Goal: Task Accomplishment & Management: Complete application form

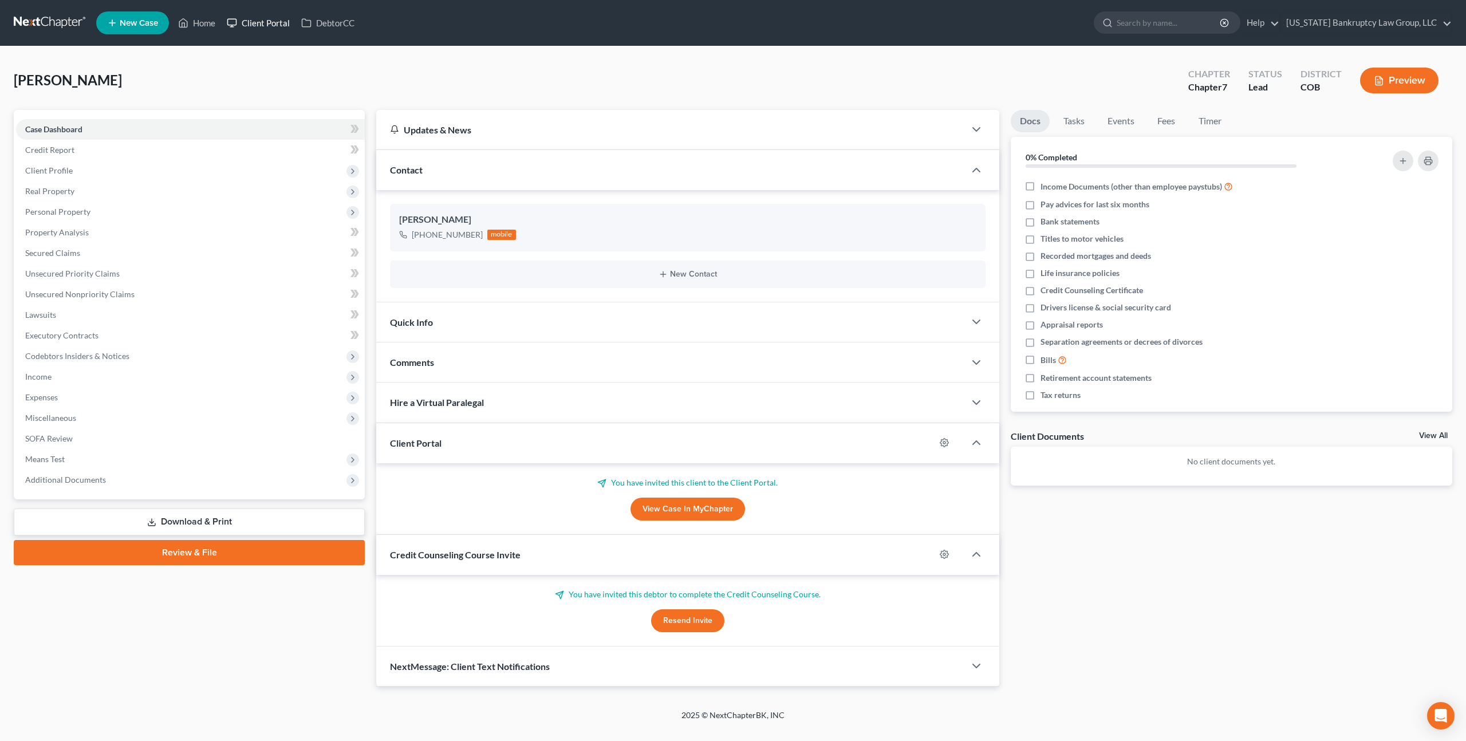
click at [266, 24] on link "Client Portal" at bounding box center [258, 23] width 74 height 21
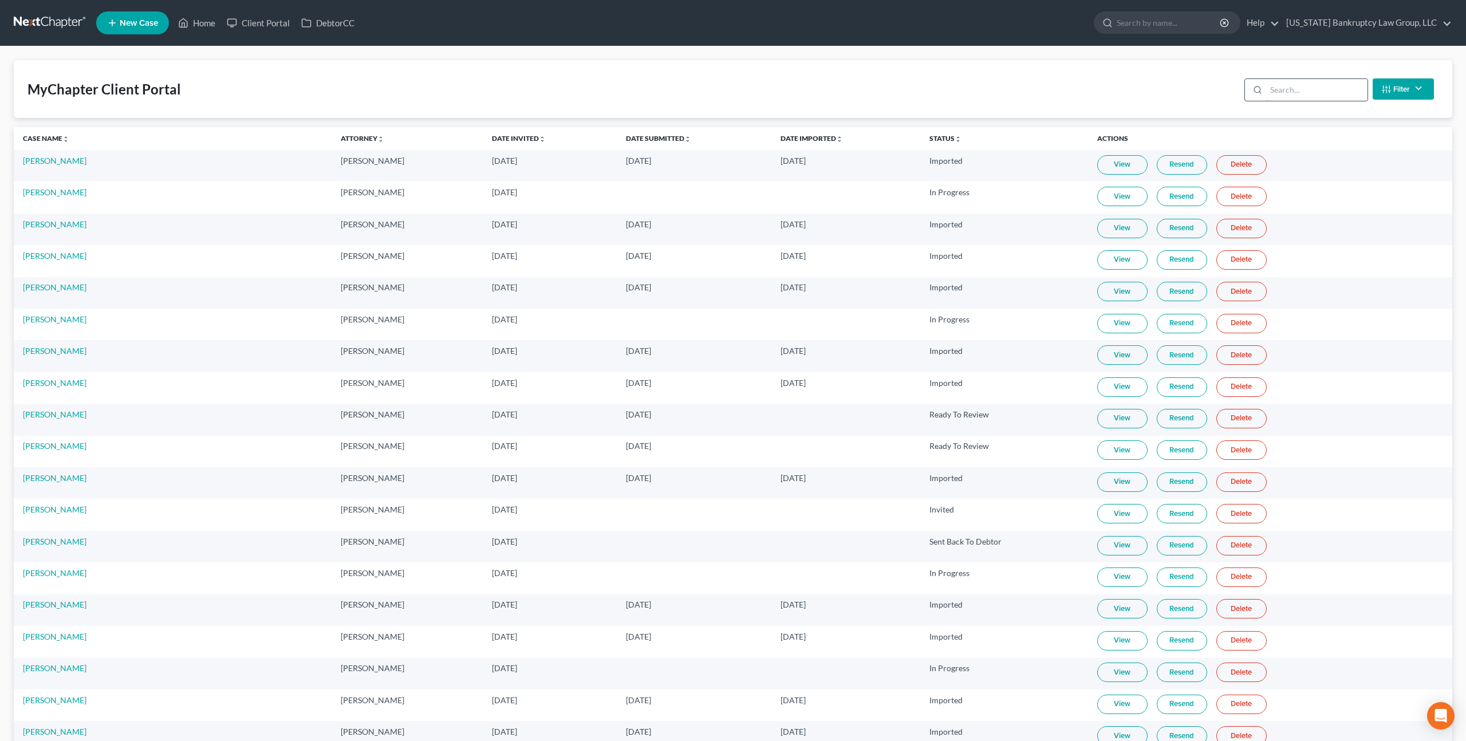
click at [1288, 92] on input "search" at bounding box center [1317, 90] width 101 height 22
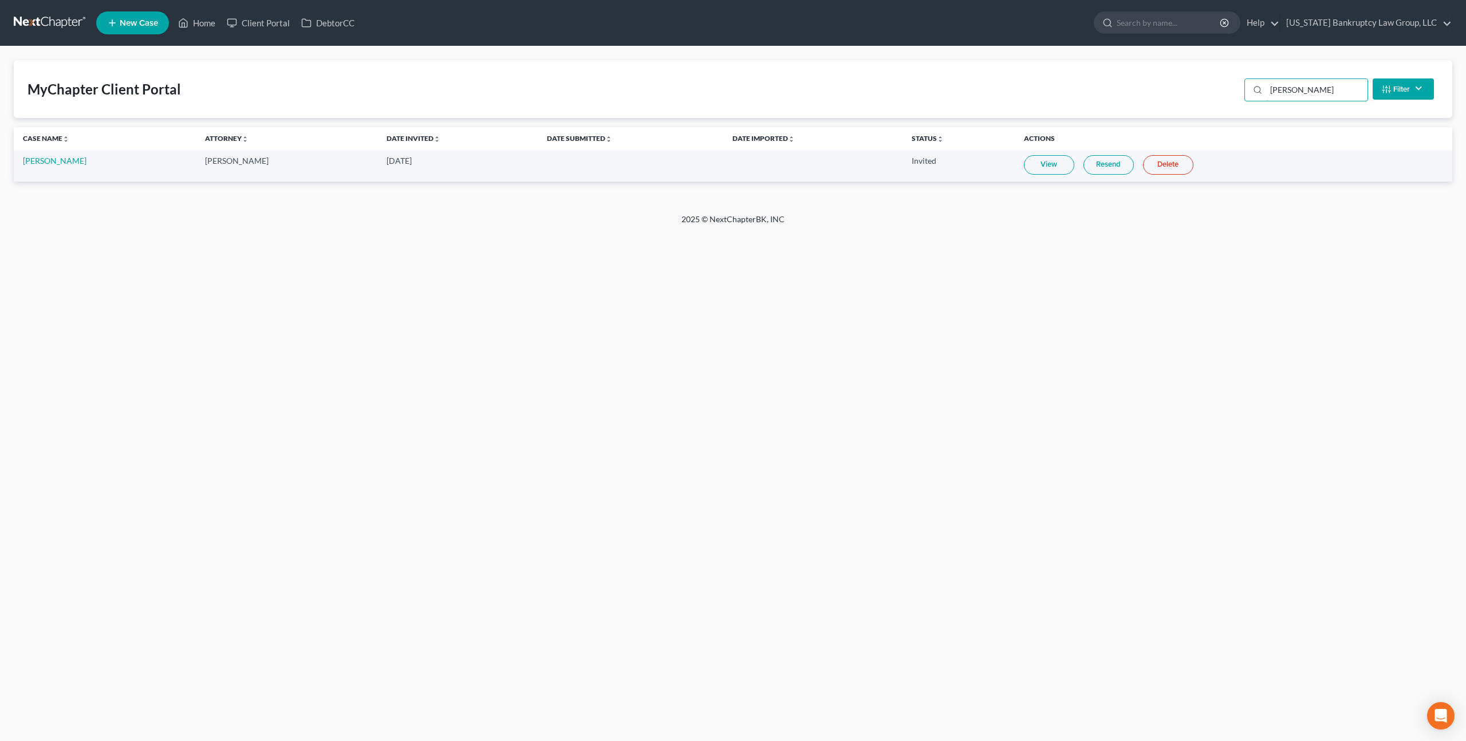
type input "brack"
click at [1098, 166] on link "Resend" at bounding box center [1109, 164] width 50 height 19
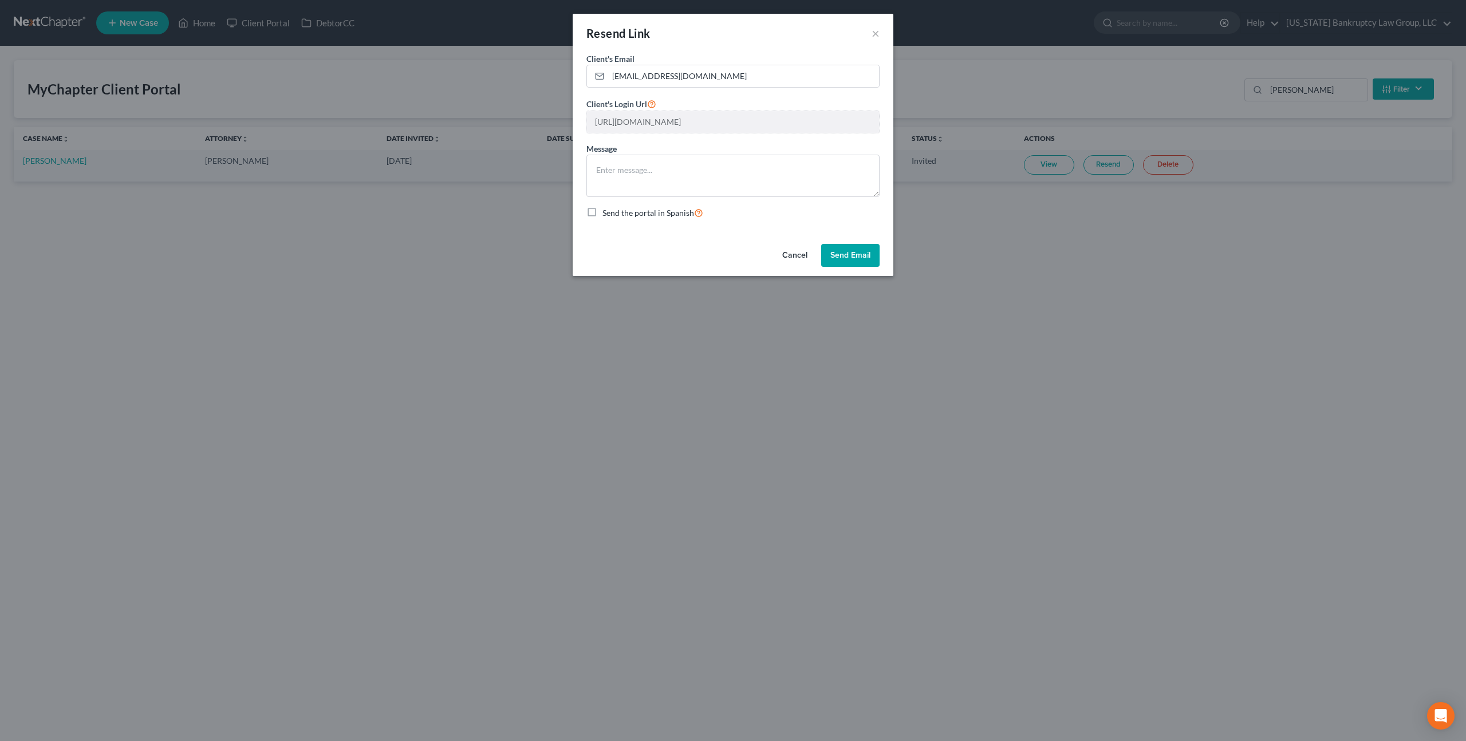
click at [864, 248] on button "Send Email" at bounding box center [850, 255] width 58 height 23
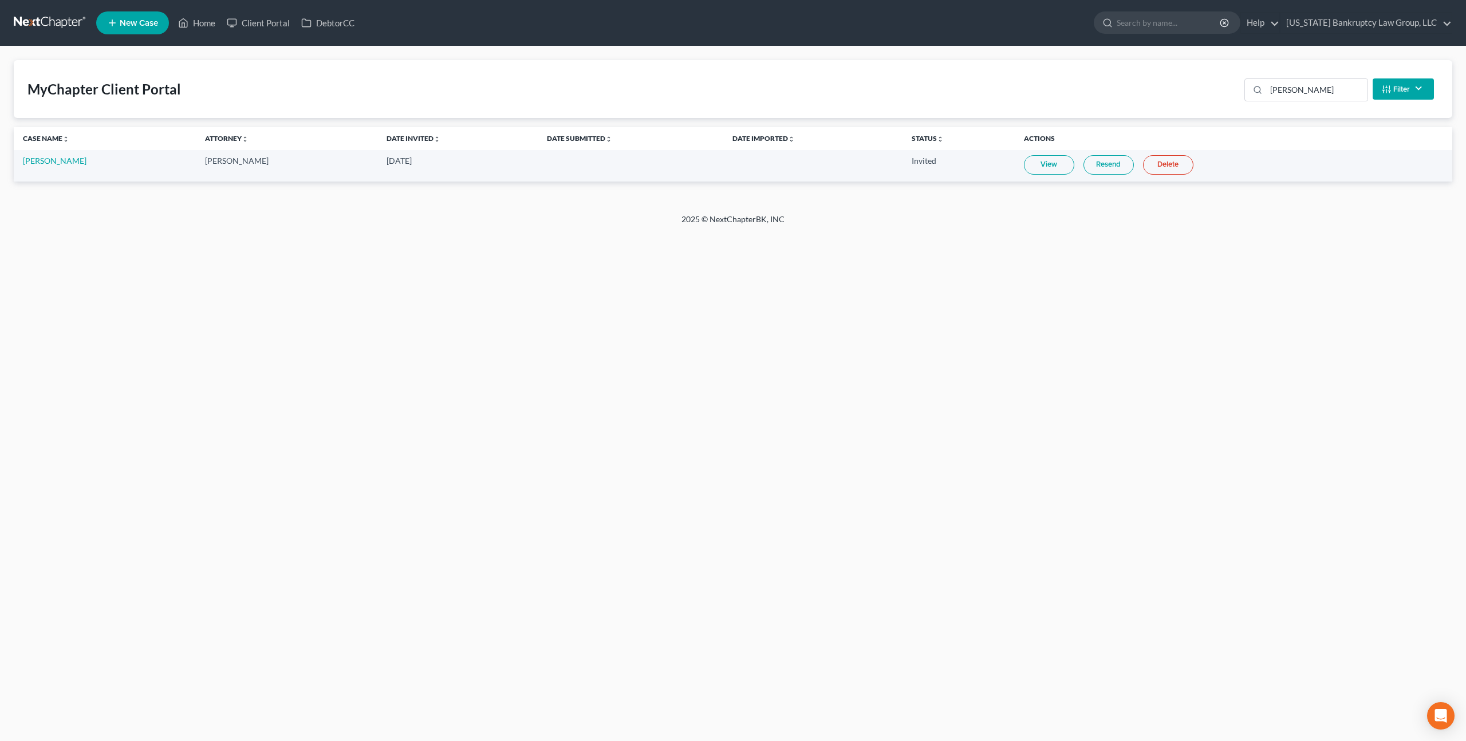
click at [54, 19] on link at bounding box center [50, 23] width 73 height 21
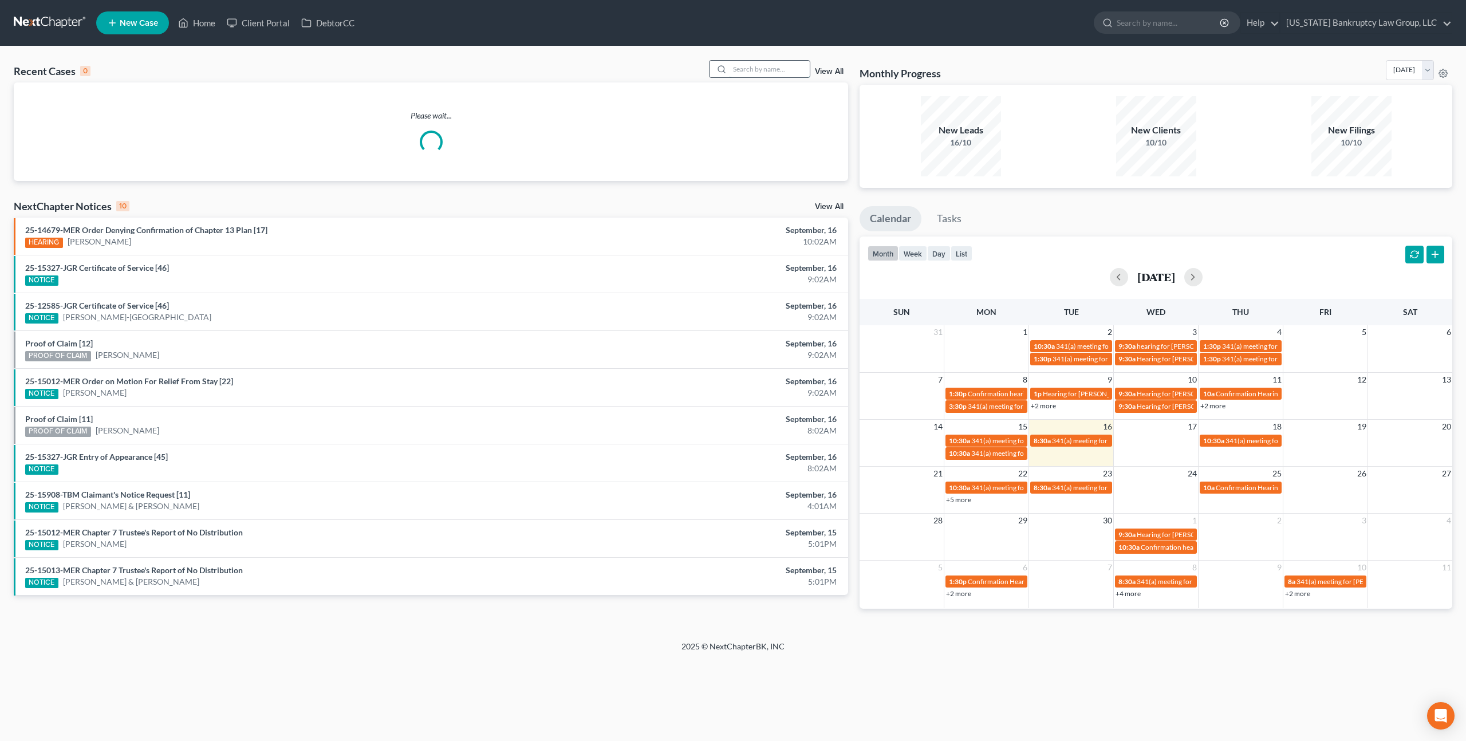
click at [735, 67] on input "search" at bounding box center [770, 69] width 80 height 17
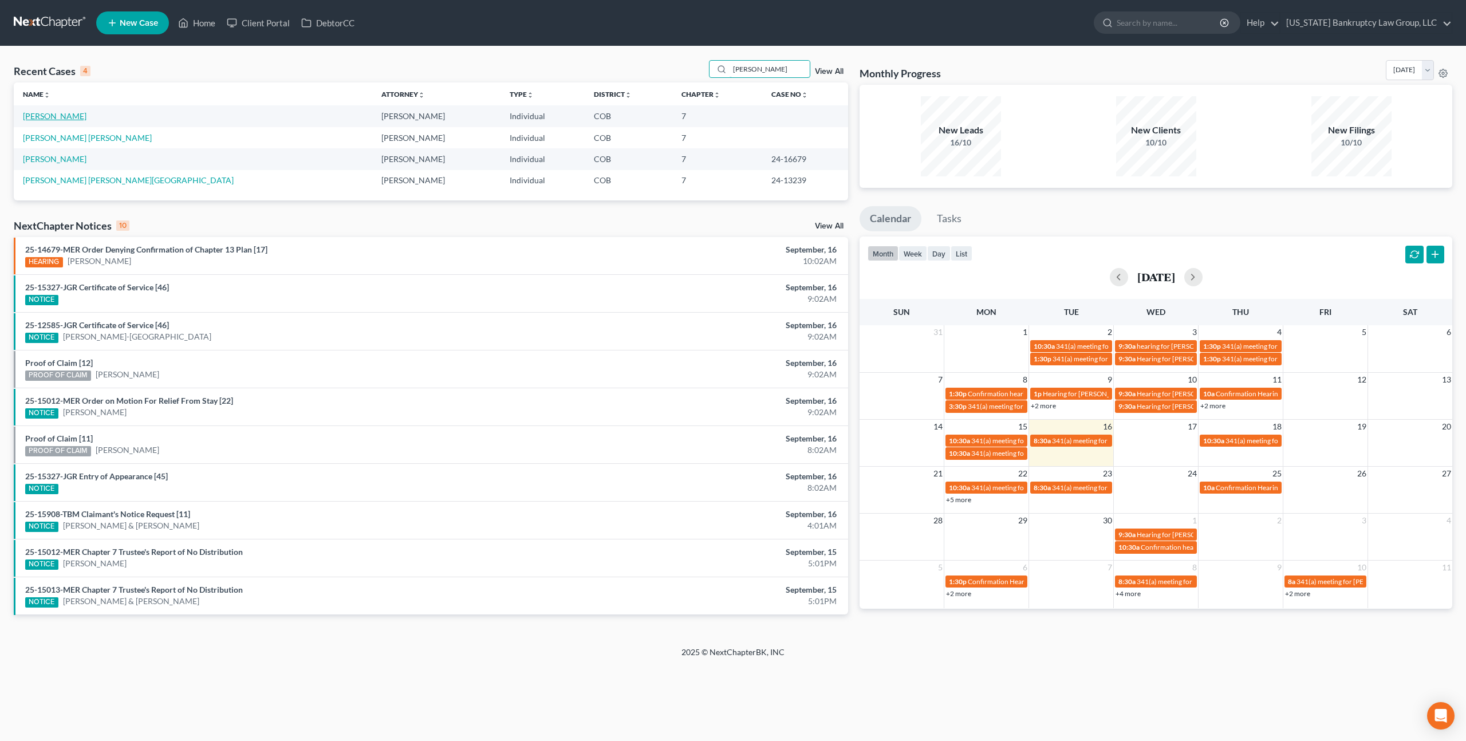
type input "esparza"
click at [69, 115] on link "[PERSON_NAME]" at bounding box center [55, 116] width 64 height 10
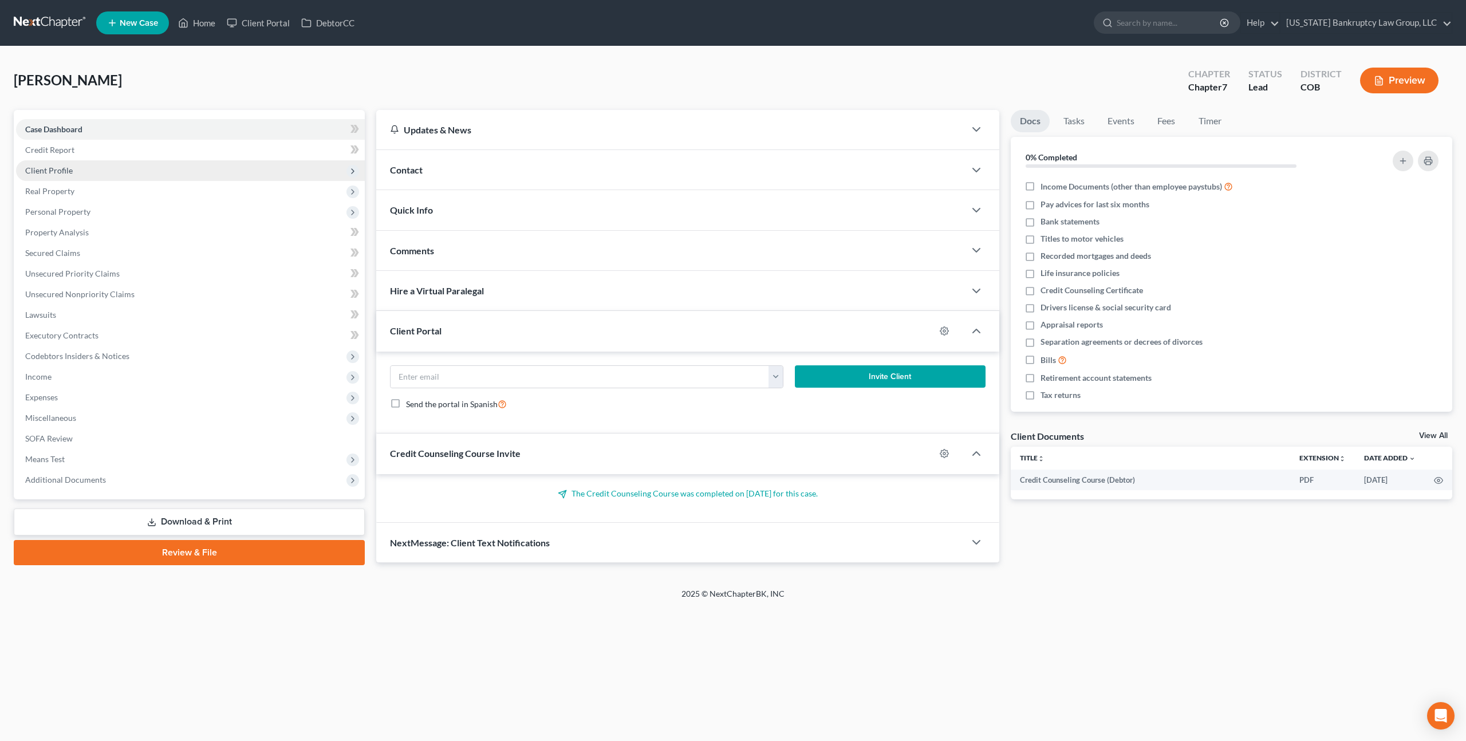
click at [55, 170] on span "Client Profile" at bounding box center [49, 171] width 48 height 10
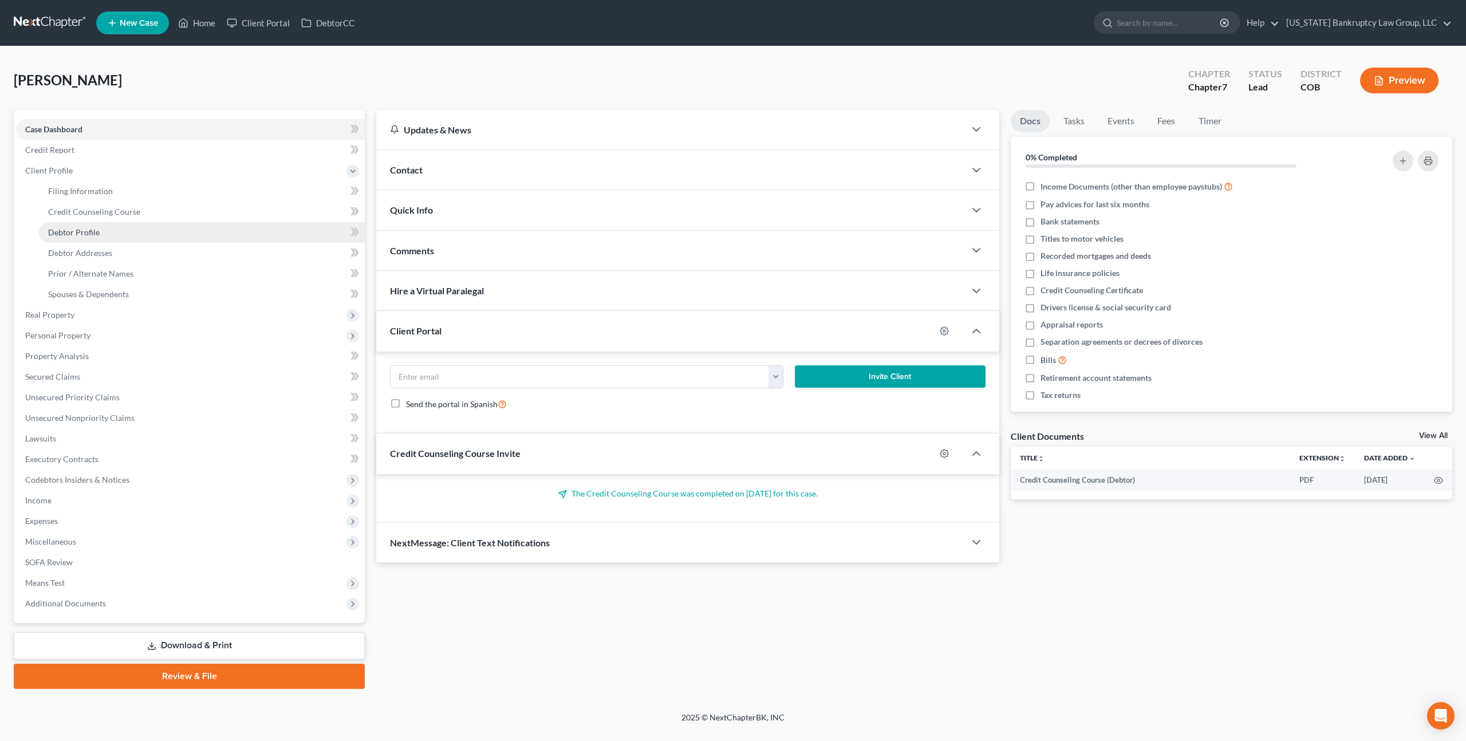
click at [89, 233] on span "Debtor Profile" at bounding box center [74, 232] width 52 height 10
select select "2"
select select "1"
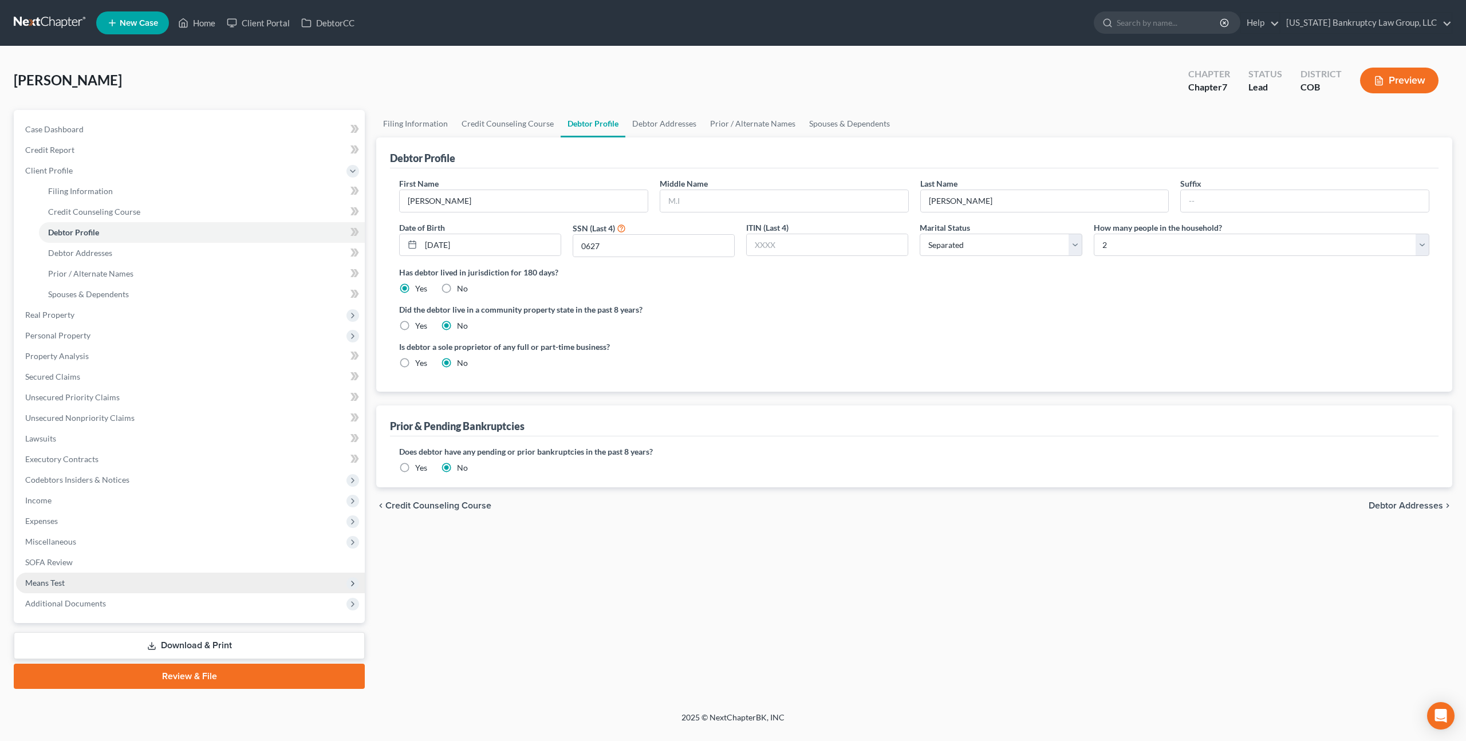
click at [53, 580] on span "Means Test" at bounding box center [45, 583] width 40 height 10
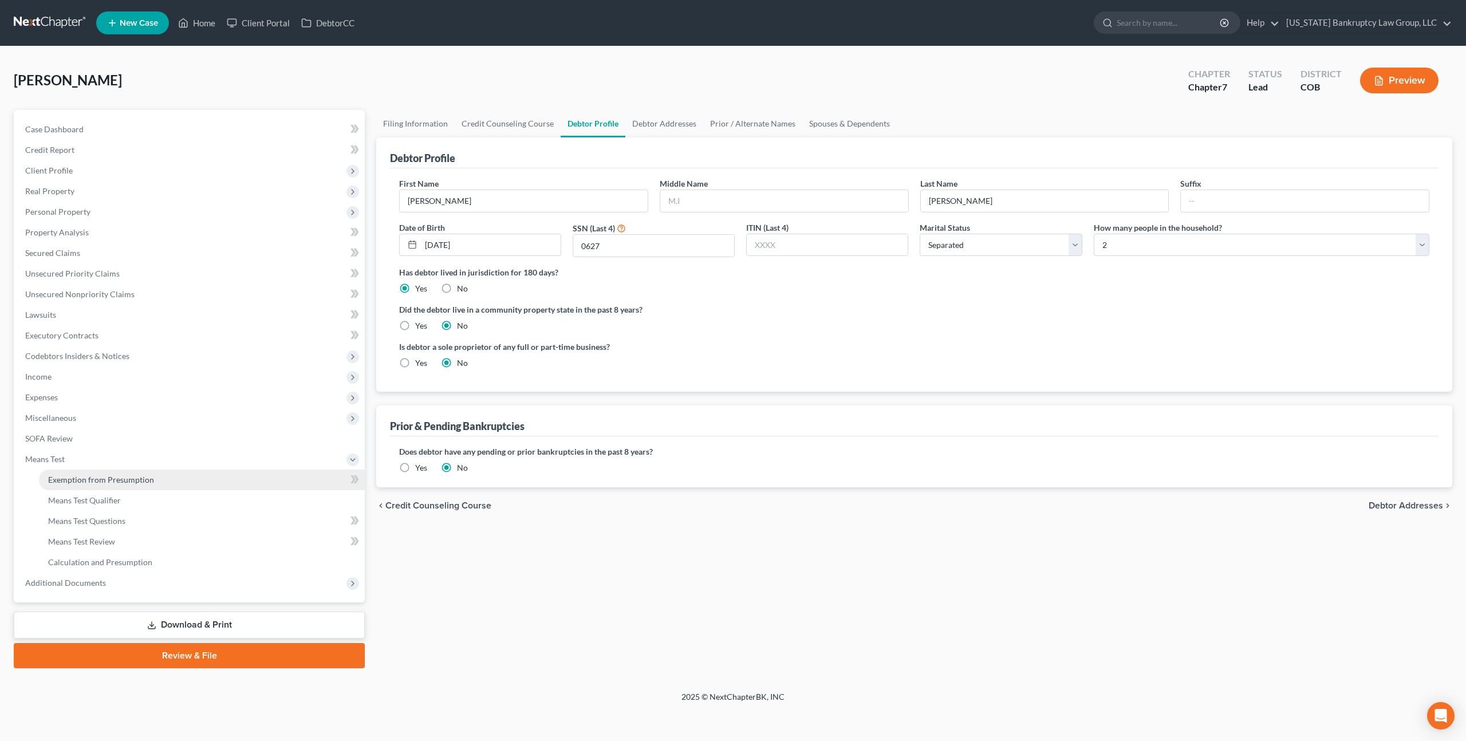
click at [109, 481] on span "Exemption from Presumption" at bounding box center [101, 480] width 106 height 10
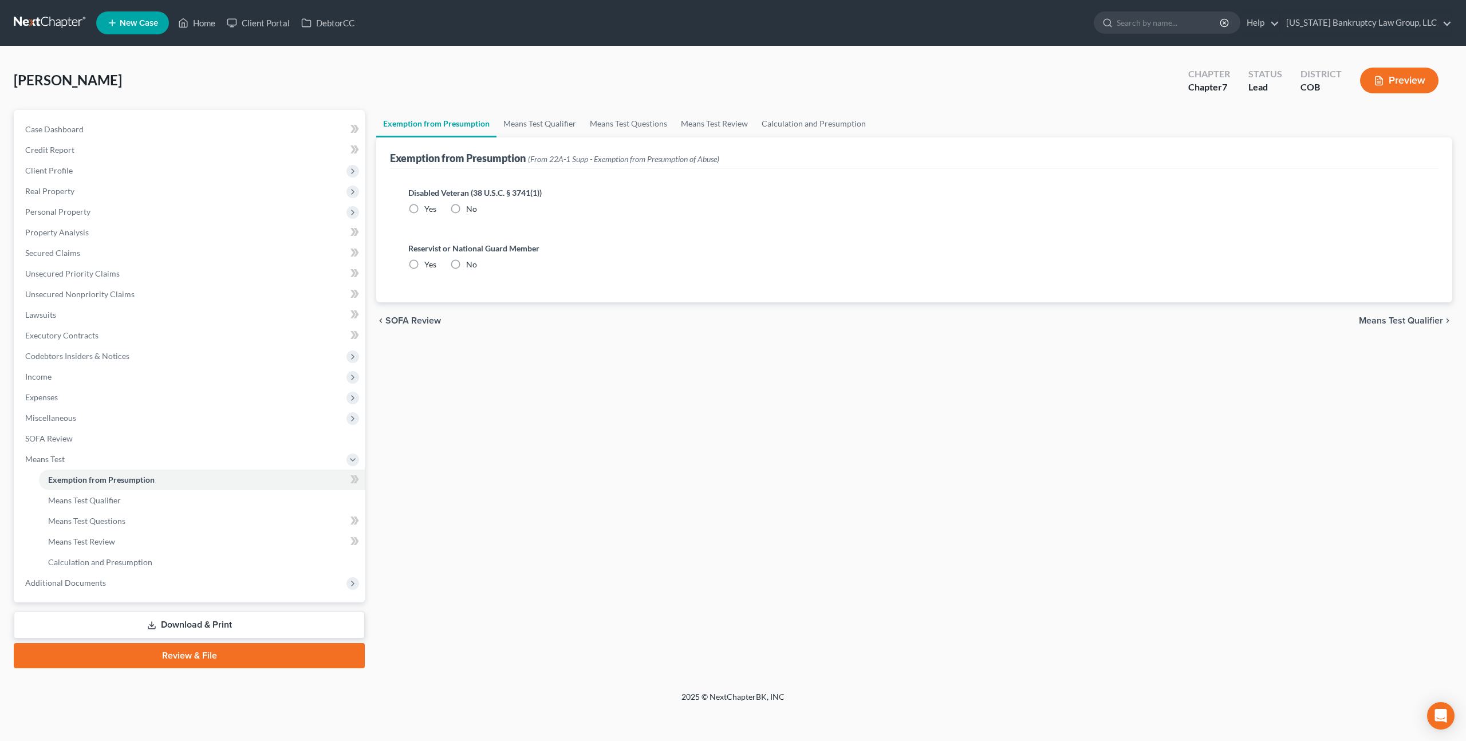
click at [466, 207] on label "No" at bounding box center [471, 208] width 11 height 11
click at [471, 207] on input "No" at bounding box center [474, 206] width 7 height 7
radio input "true"
click at [466, 262] on label "No" at bounding box center [471, 264] width 11 height 11
click at [471, 262] on input "No" at bounding box center [474, 262] width 7 height 7
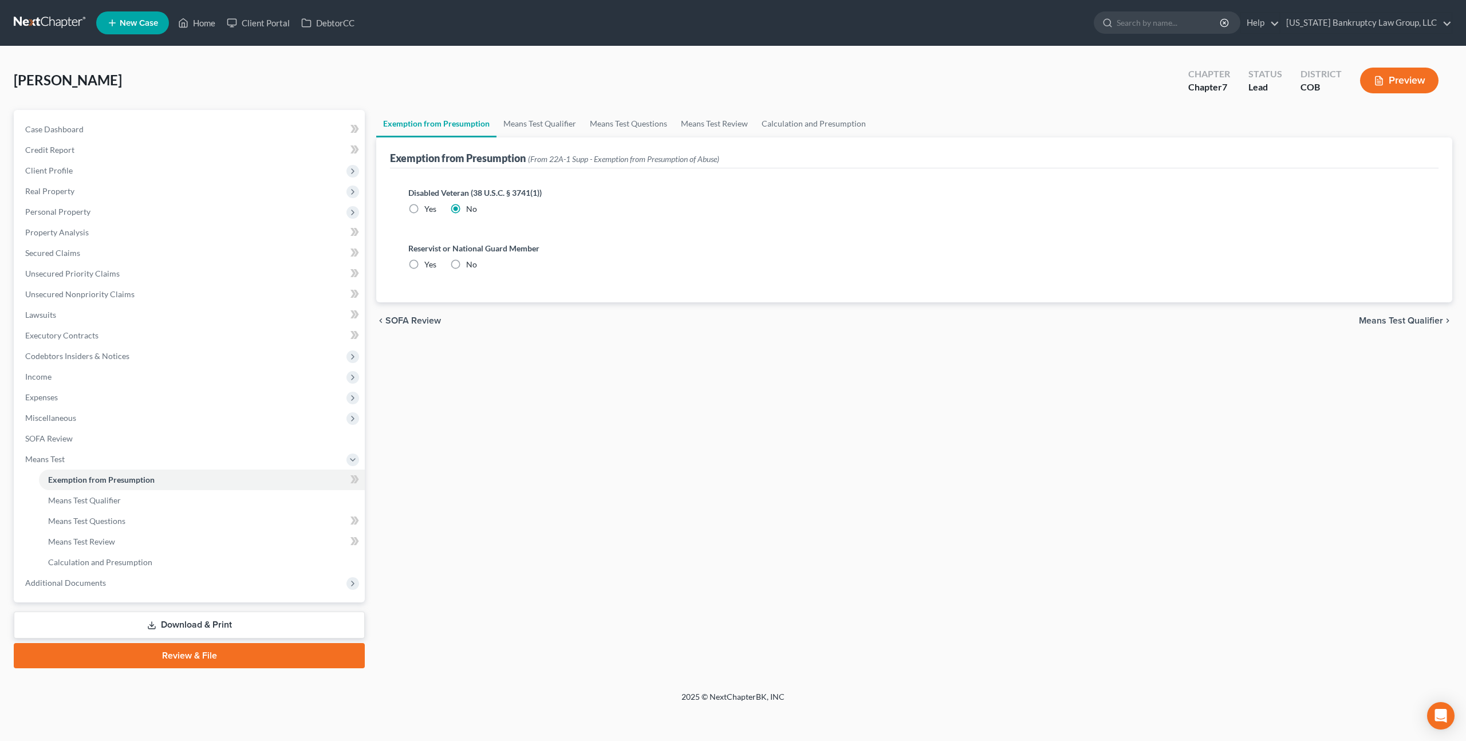
radio input "true"
click at [77, 506] on link "Means Test Qualifier" at bounding box center [202, 500] width 326 height 21
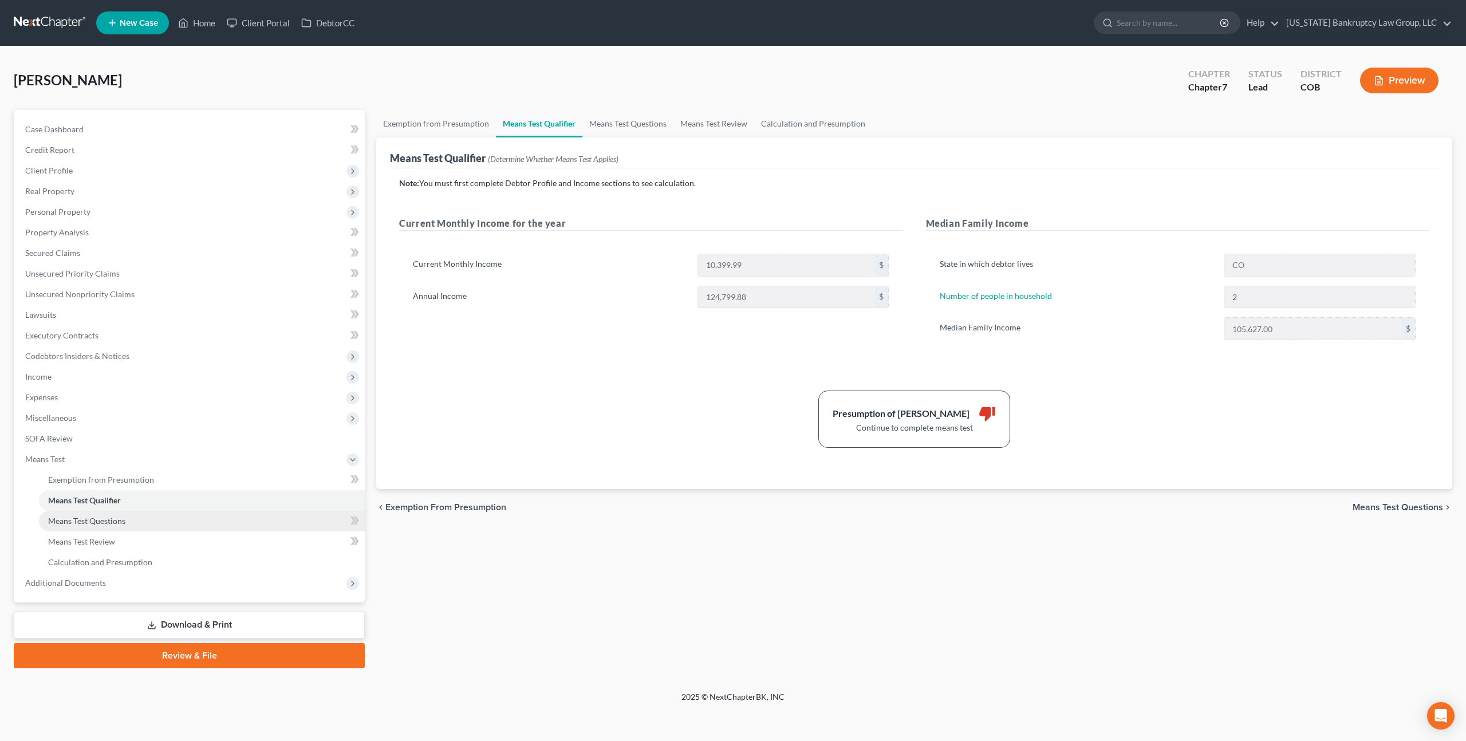
click at [96, 518] on span "Means Test Questions" at bounding box center [86, 521] width 77 height 10
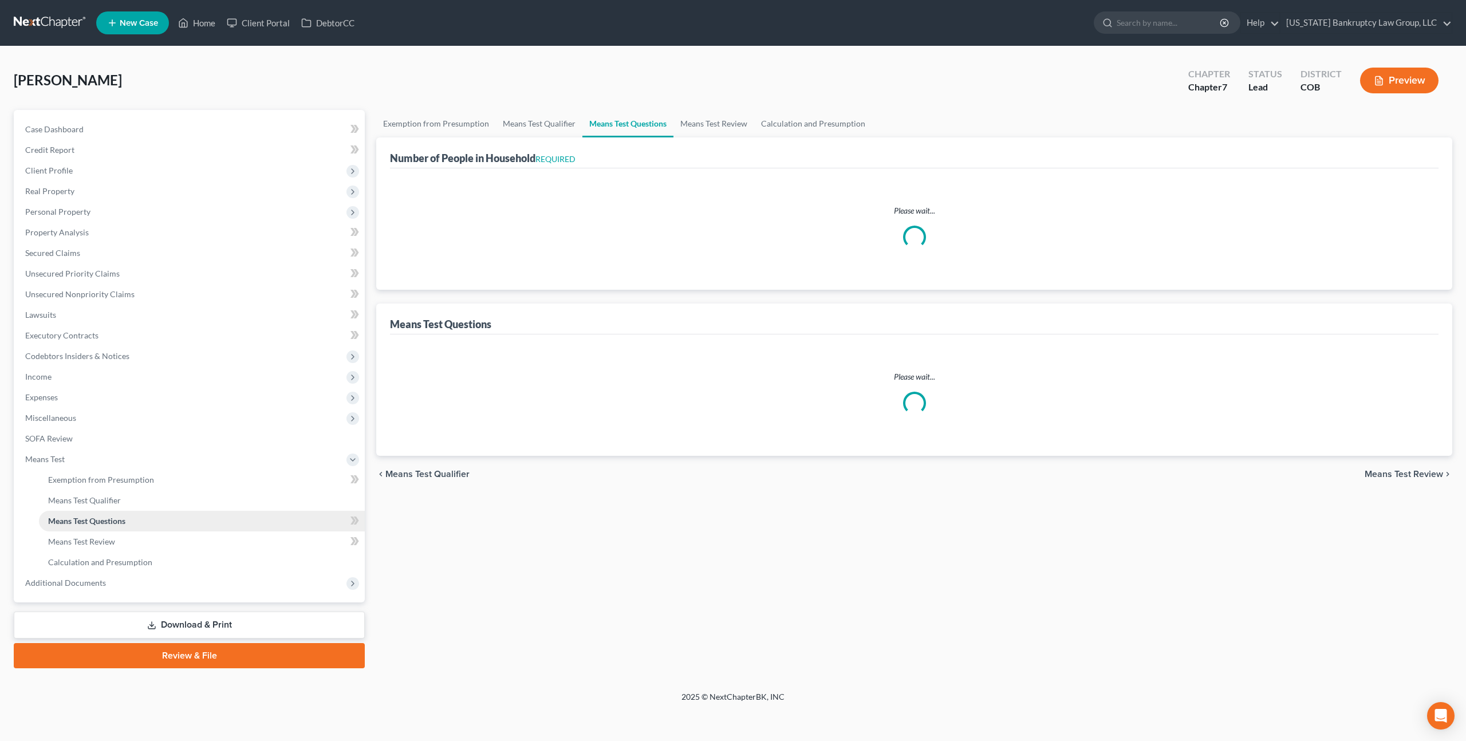
select select "0"
select select "60"
select select "1"
select select "60"
select select "0"
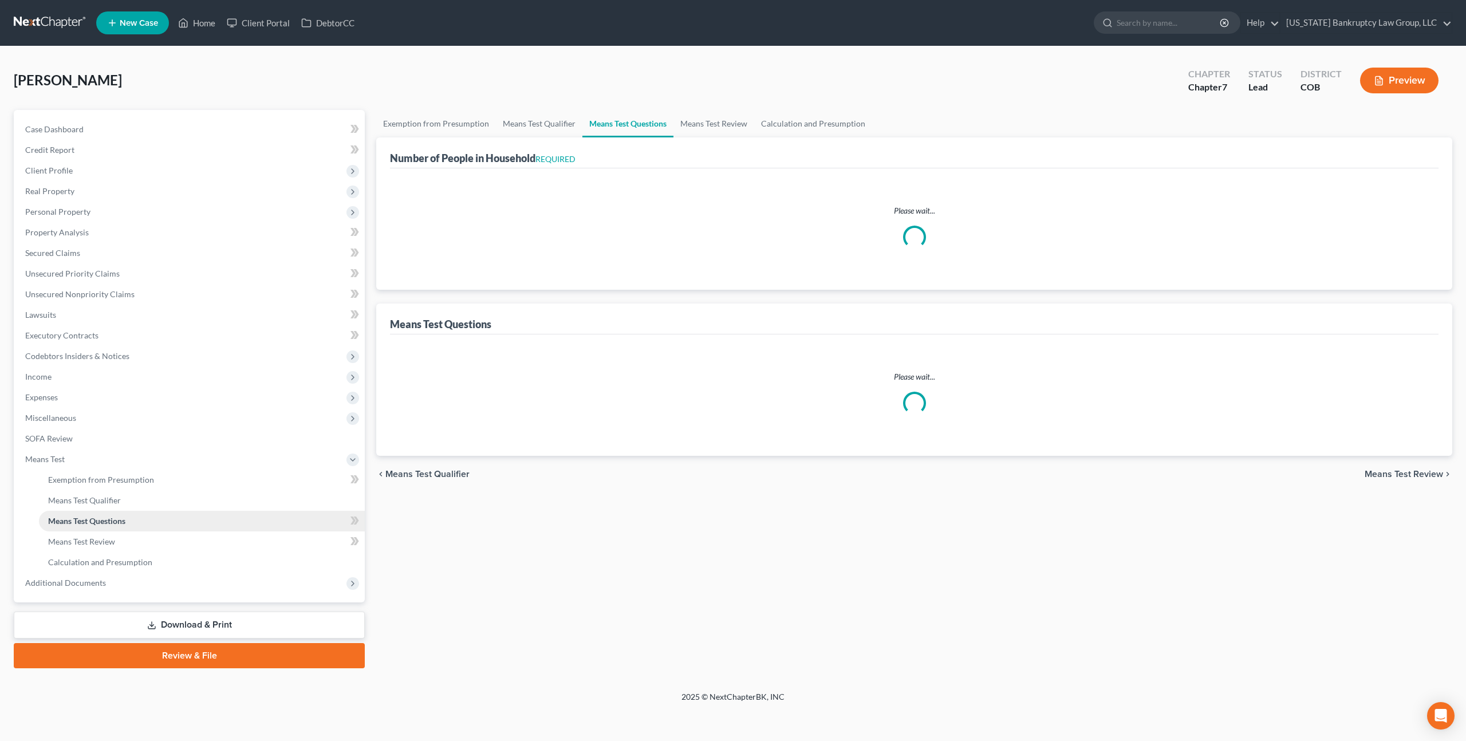
select select "60"
select select "1"
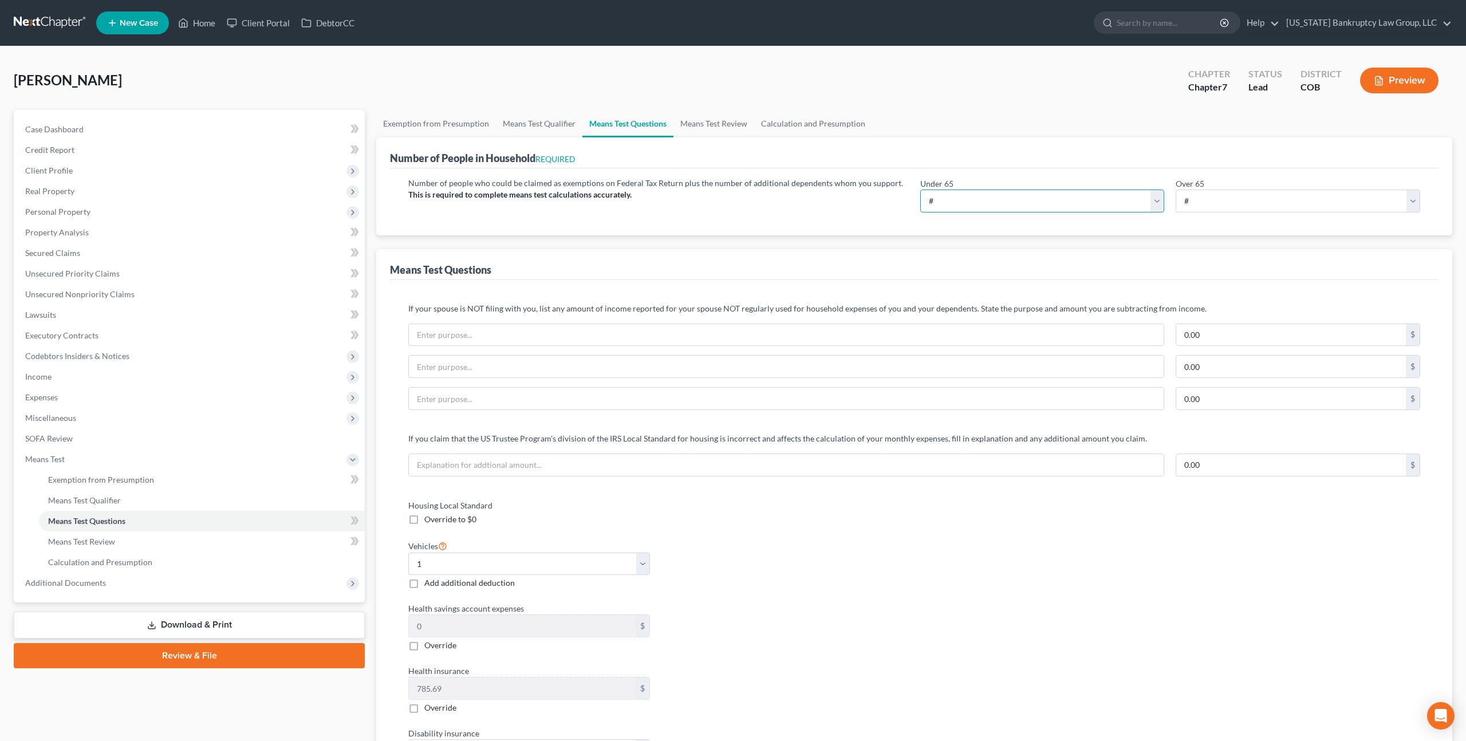
click at [976, 205] on select "# 0 1 2 3 4 5 6 7 8 9 10" at bounding box center [1043, 201] width 245 height 23
select select "2"
click at [921, 190] on select "# 0 1 2 3 4 5 6 7 8 9 10" at bounding box center [1043, 201] width 245 height 23
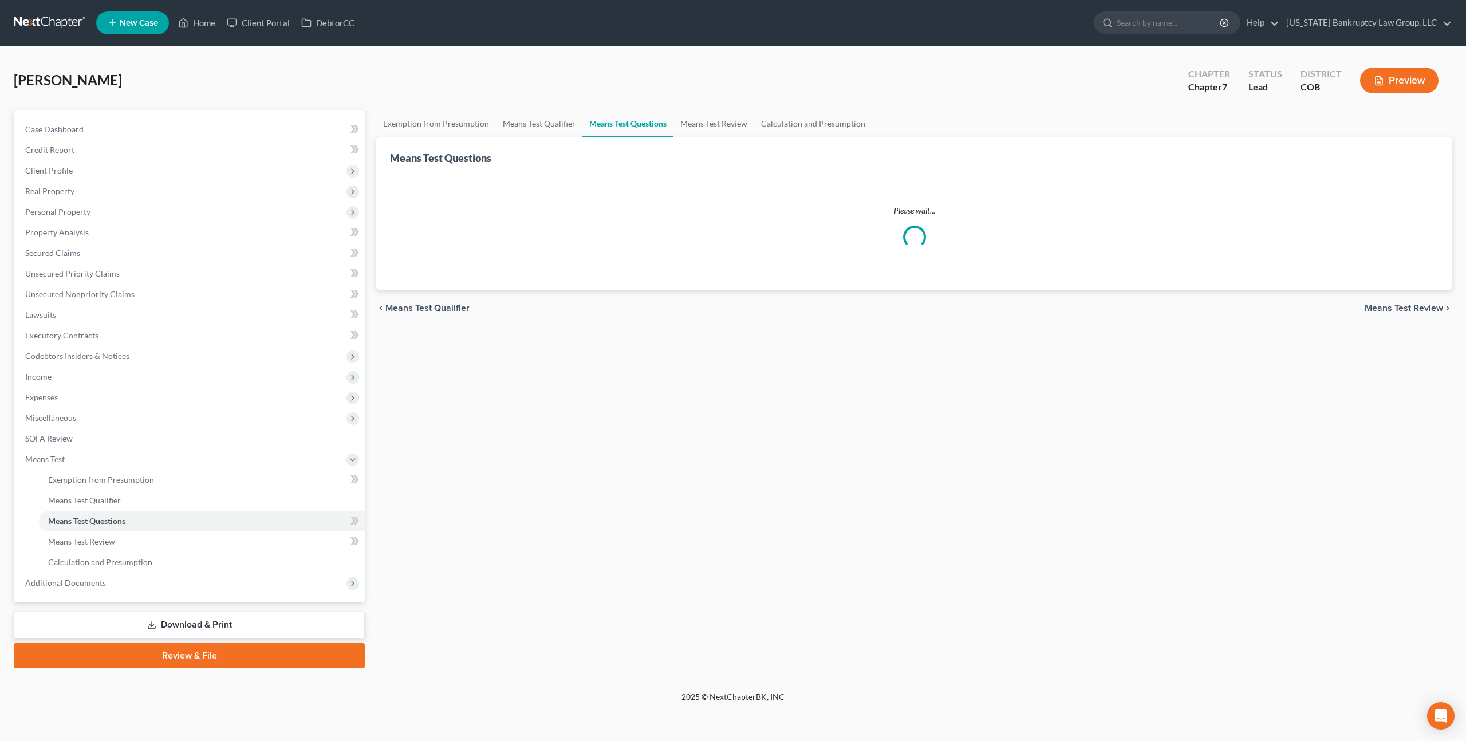
select select "2"
select select "0"
select select "60"
select select "1"
select select "60"
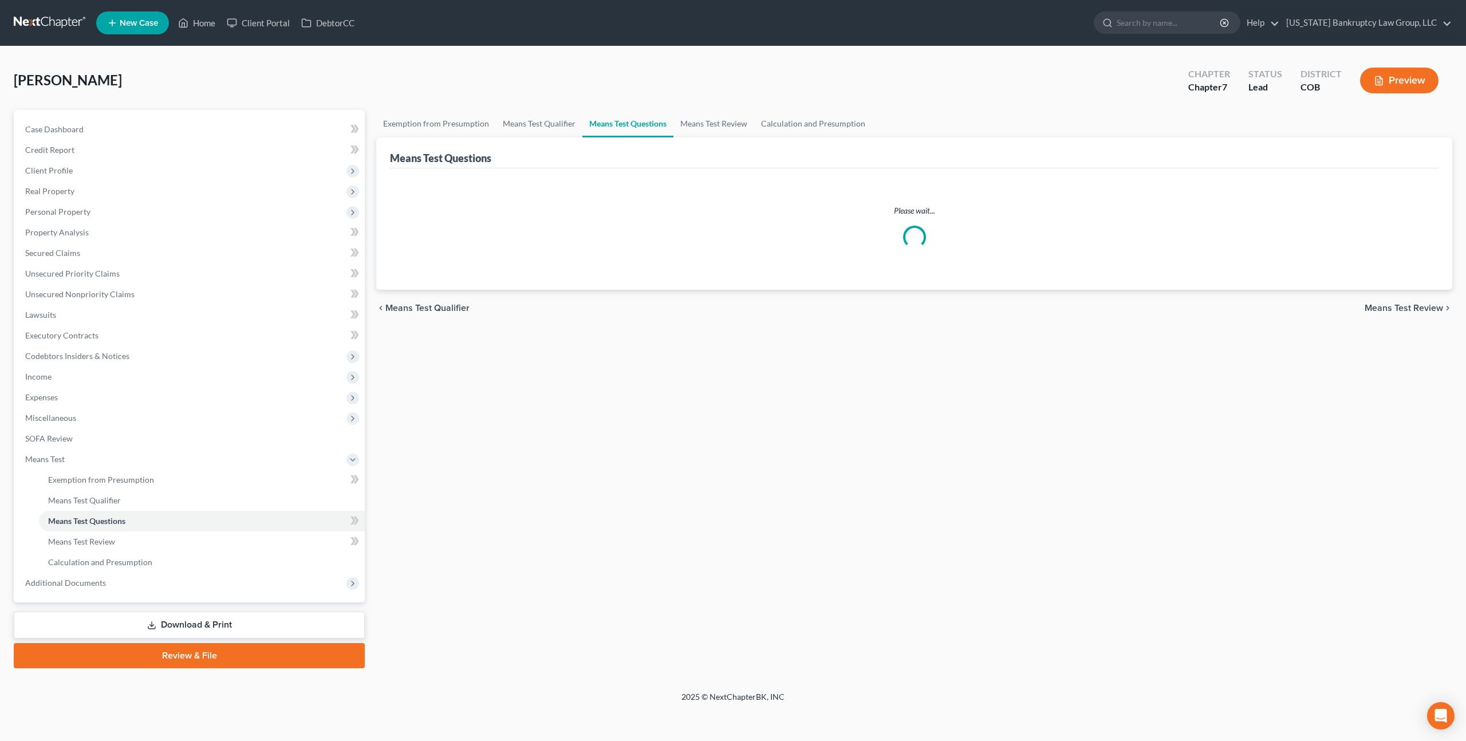
select select "0"
select select "60"
select select "1"
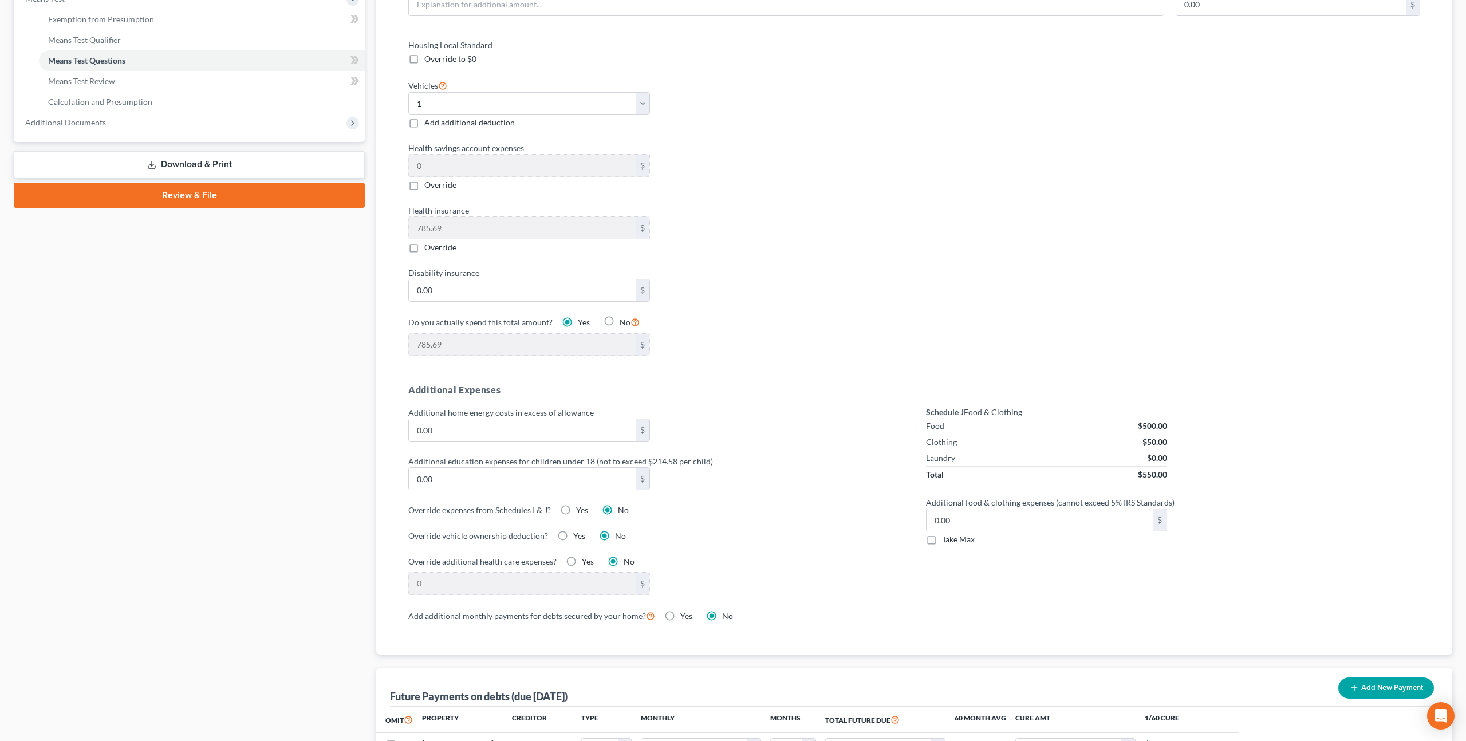
scroll to position [463, 0]
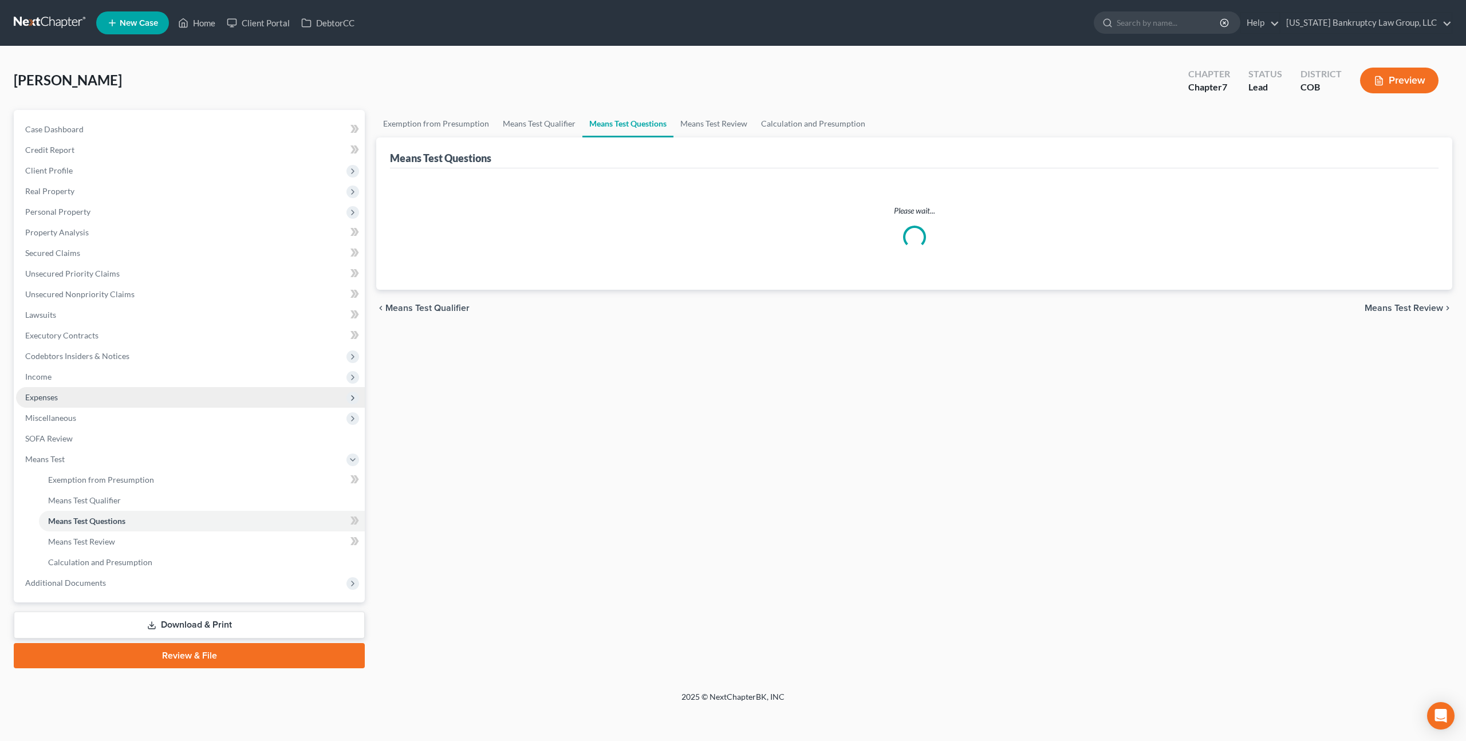
select select "2"
select select "0"
select select "60"
select select "1"
select select "60"
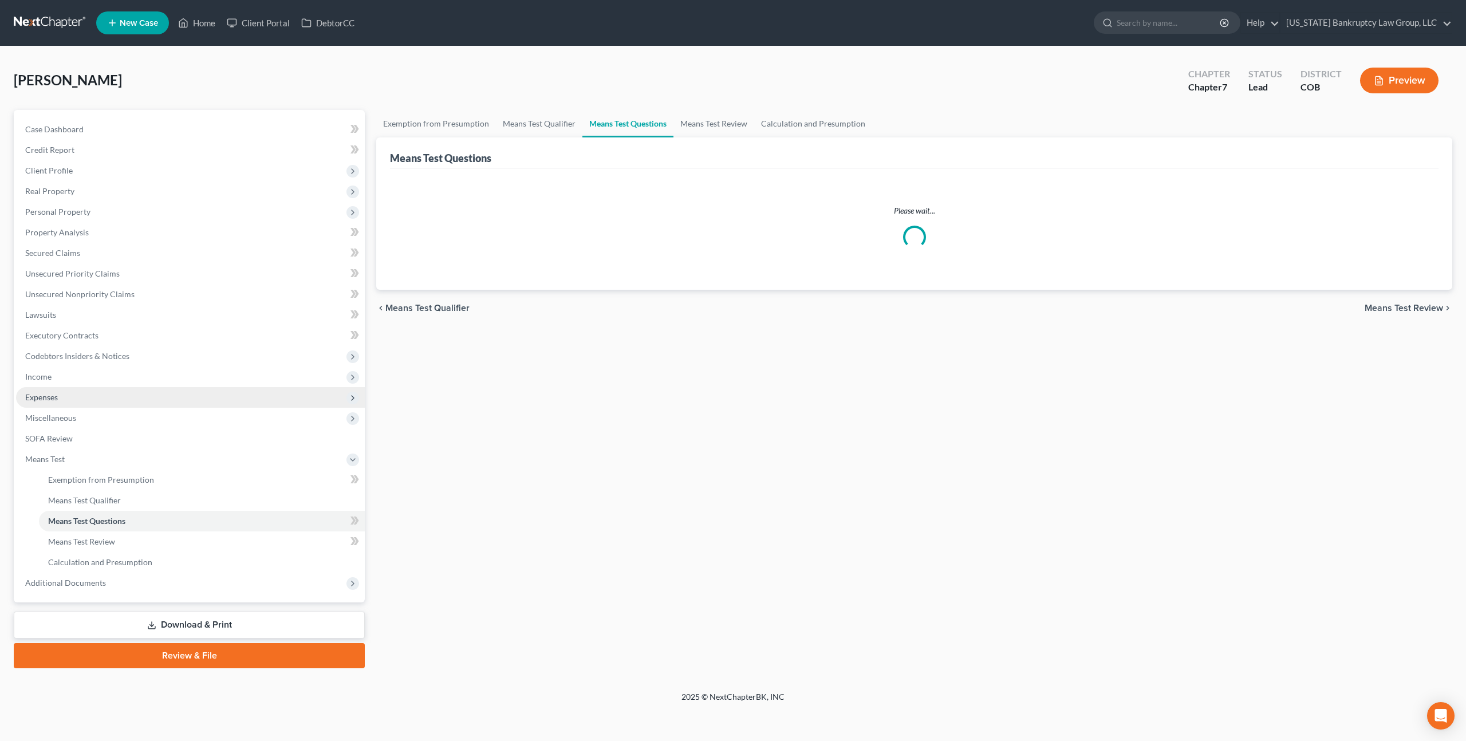
select select "0"
select select "60"
select select "1"
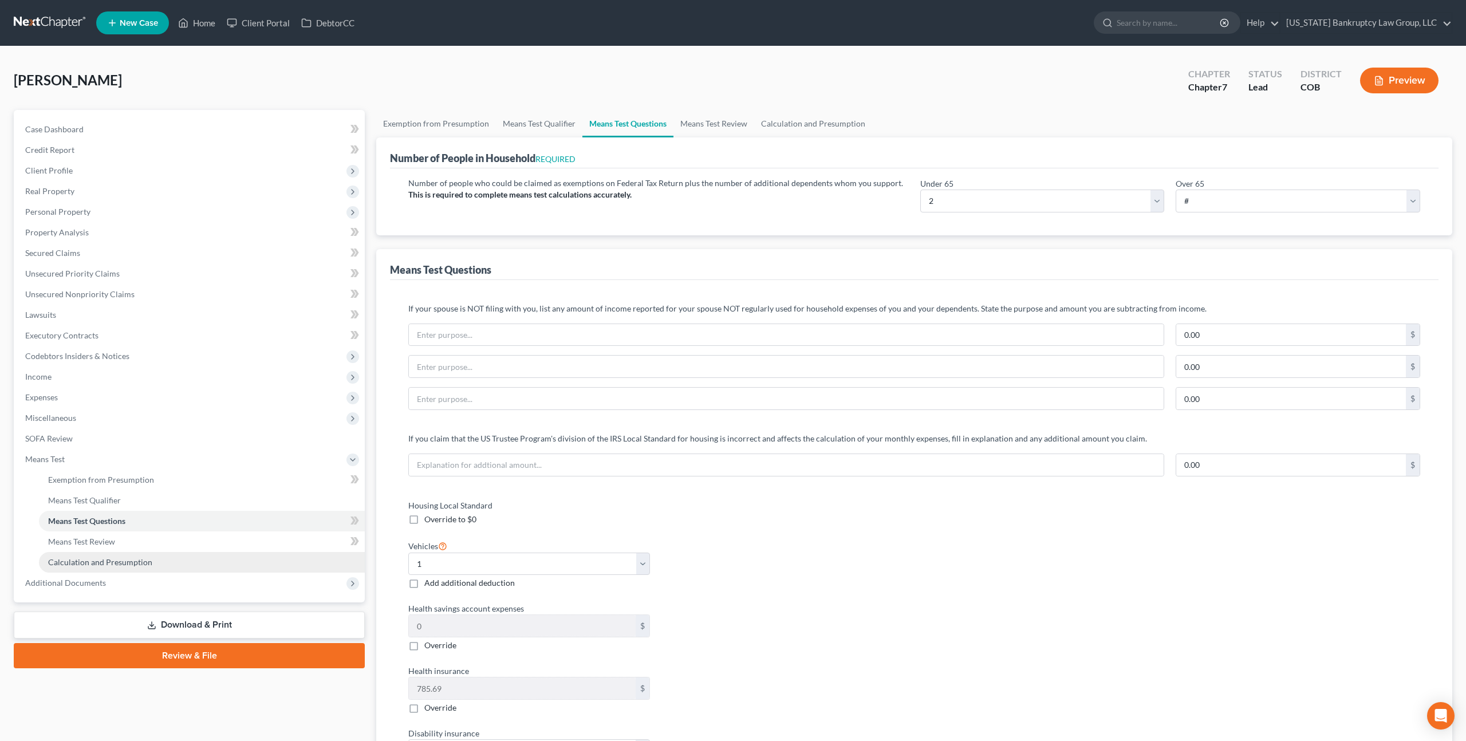
click at [157, 560] on link "Calculation and Presumption" at bounding box center [202, 562] width 326 height 21
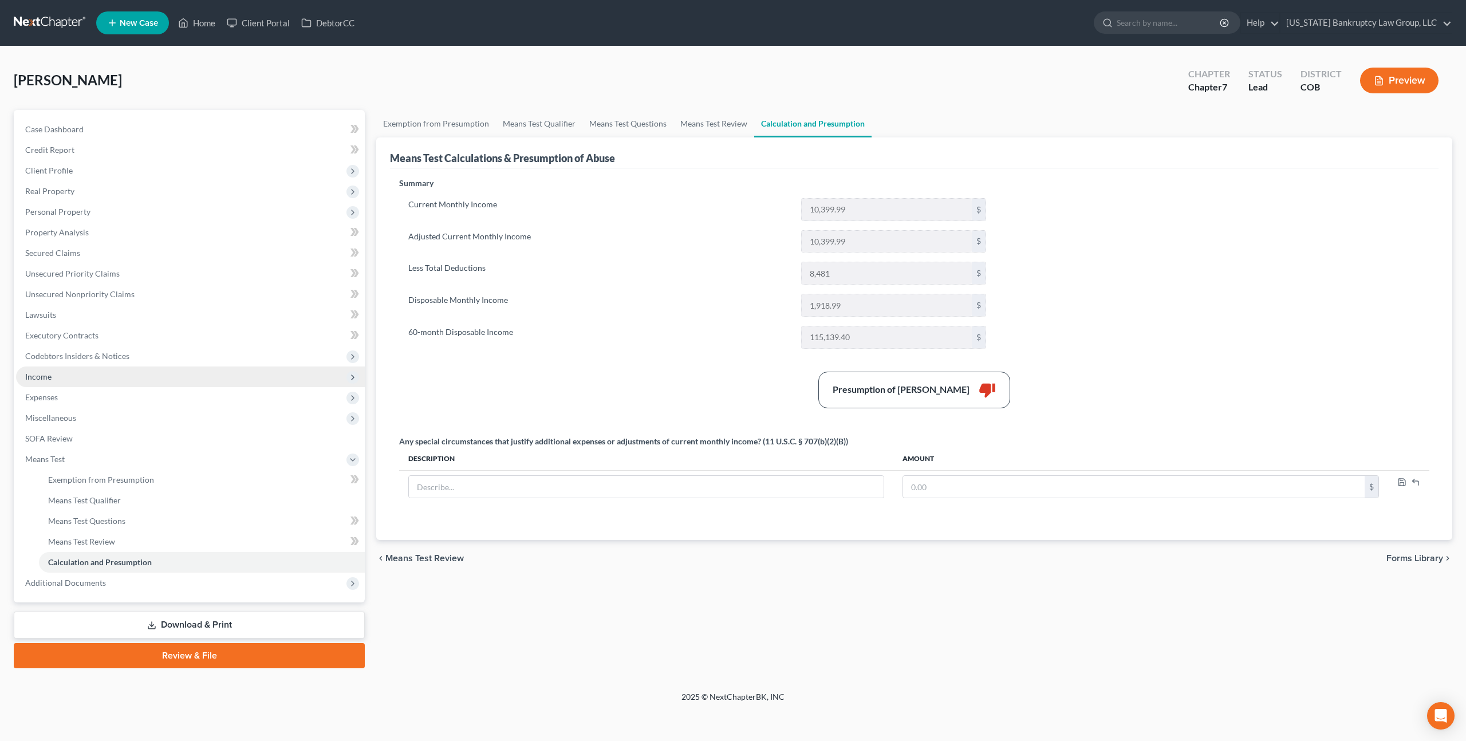
click at [58, 375] on span "Income" at bounding box center [190, 377] width 349 height 21
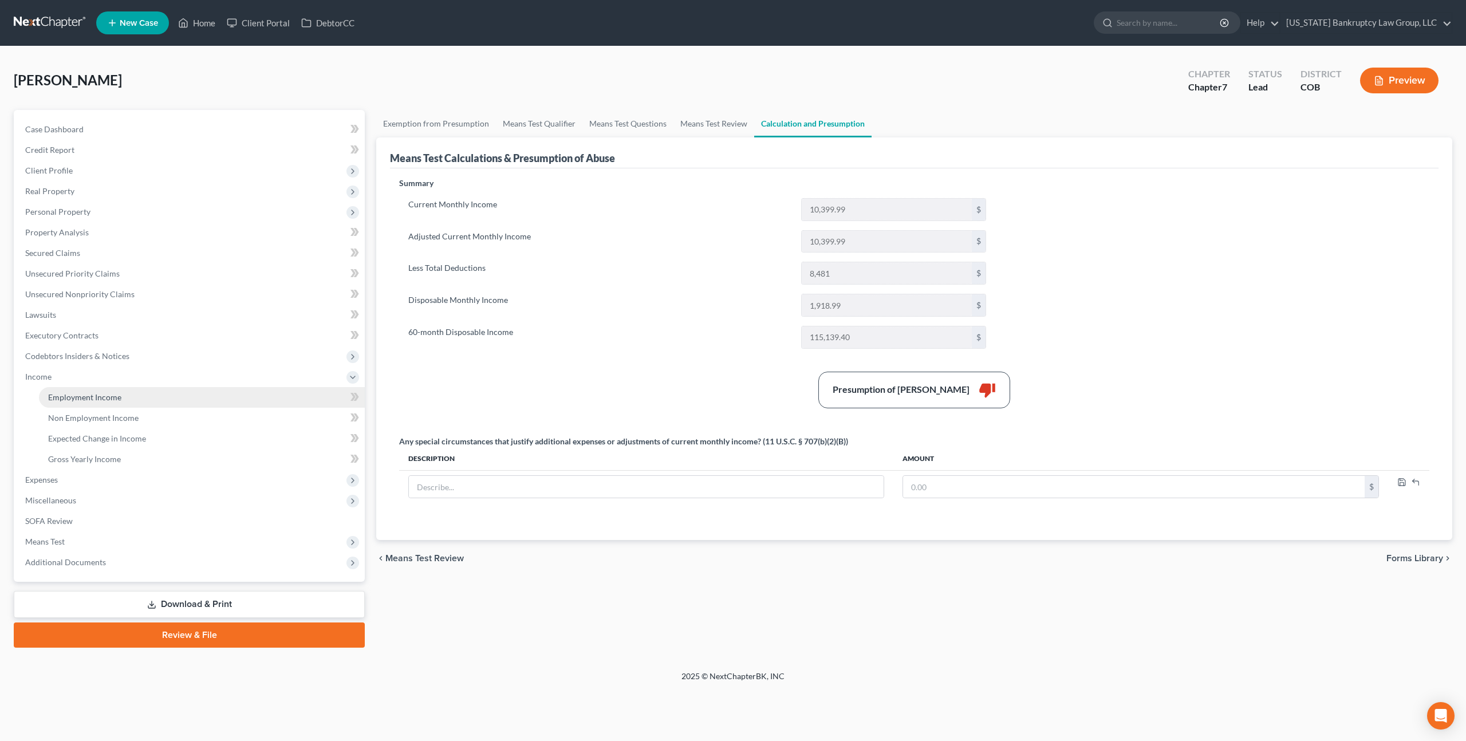
click at [72, 394] on span "Employment Income" at bounding box center [84, 397] width 73 height 10
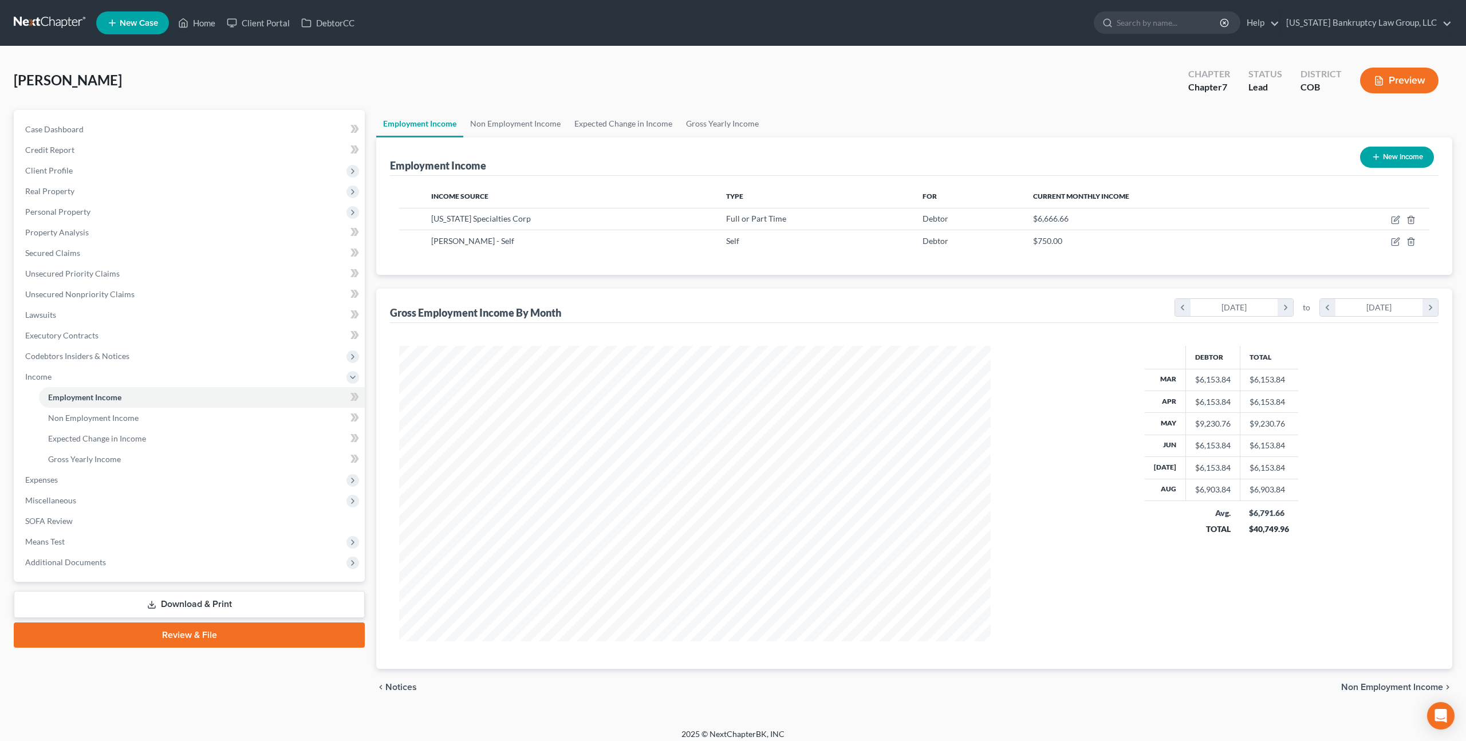
scroll to position [296, 614]
click at [507, 125] on link "Non Employment Income" at bounding box center [515, 123] width 104 height 27
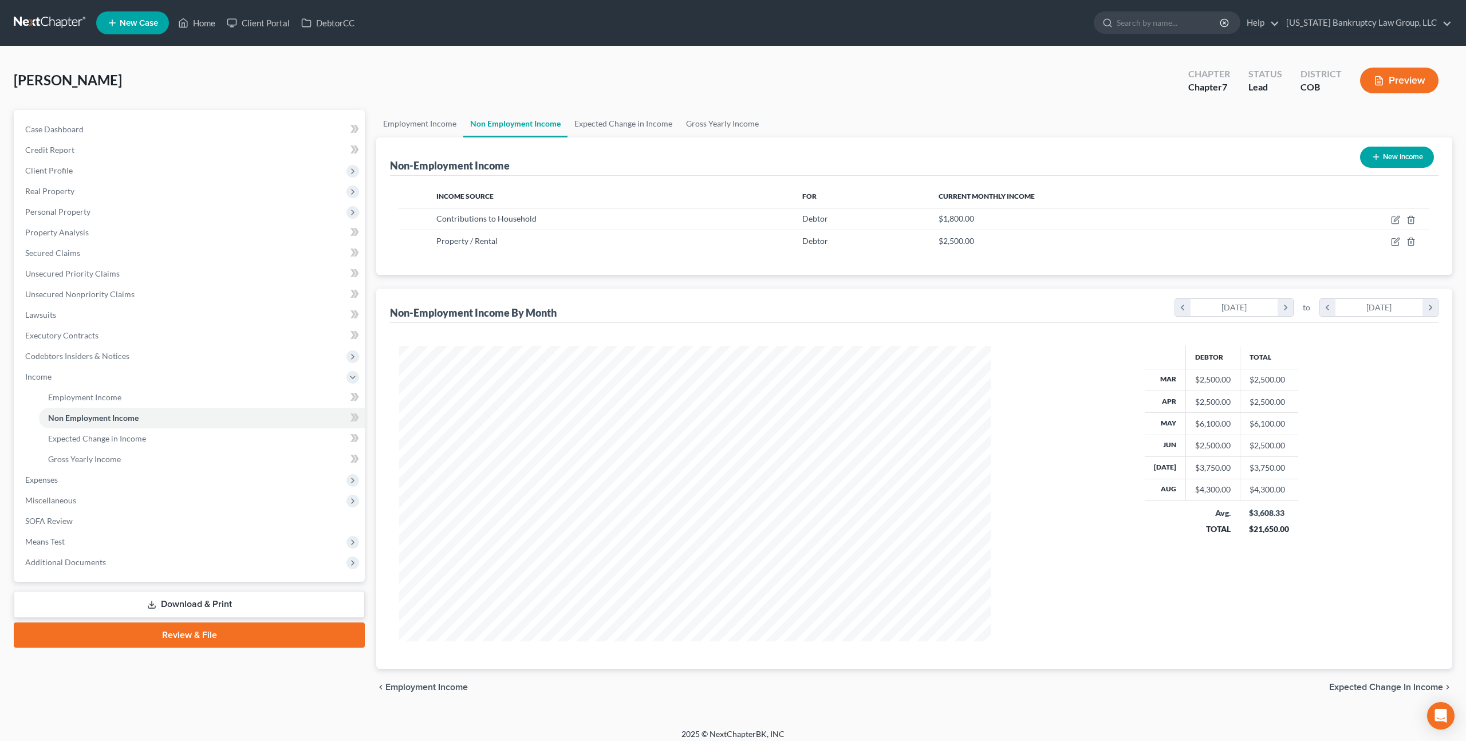
scroll to position [296, 614]
click at [1397, 220] on icon "button" at bounding box center [1396, 218] width 5 height 5
select select "8"
select select "0"
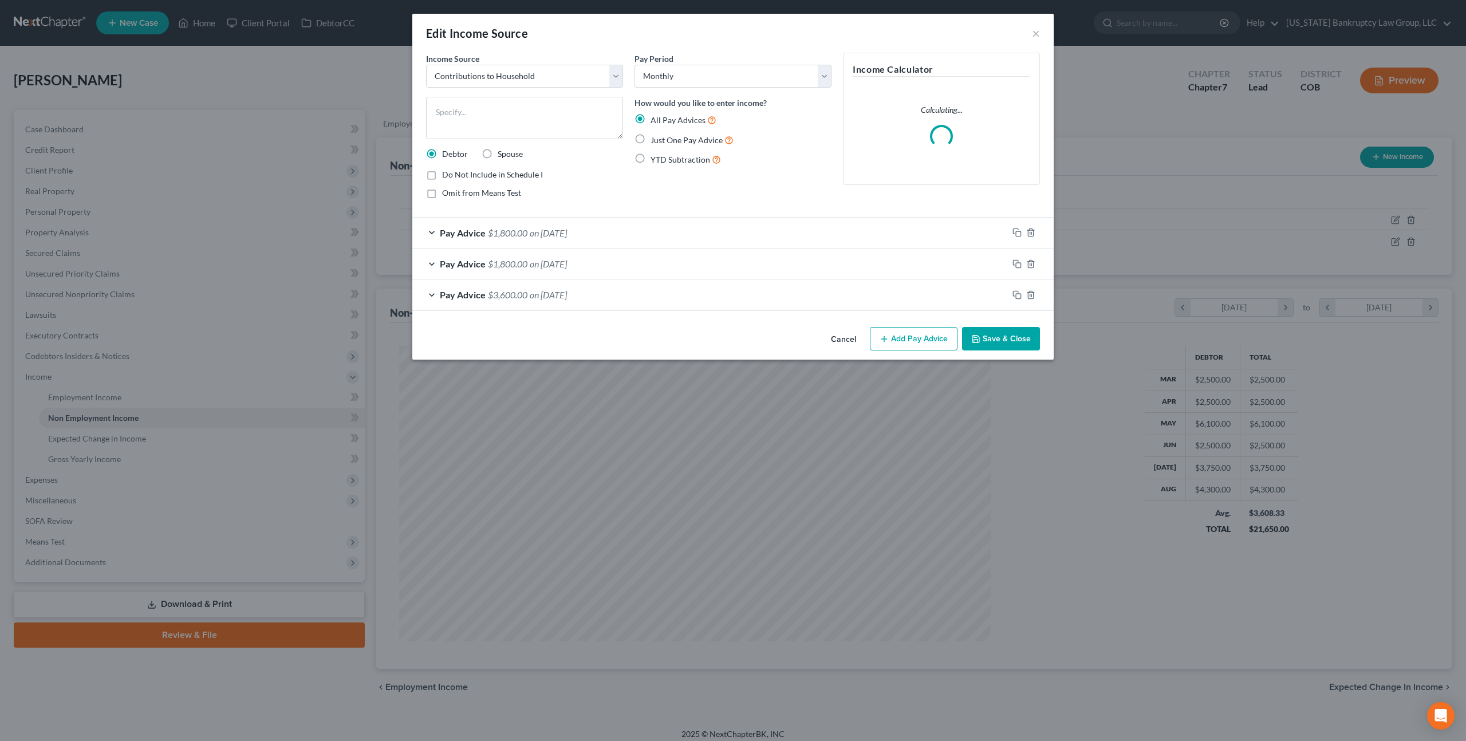
click at [843, 341] on button "Cancel" at bounding box center [844, 339] width 44 height 23
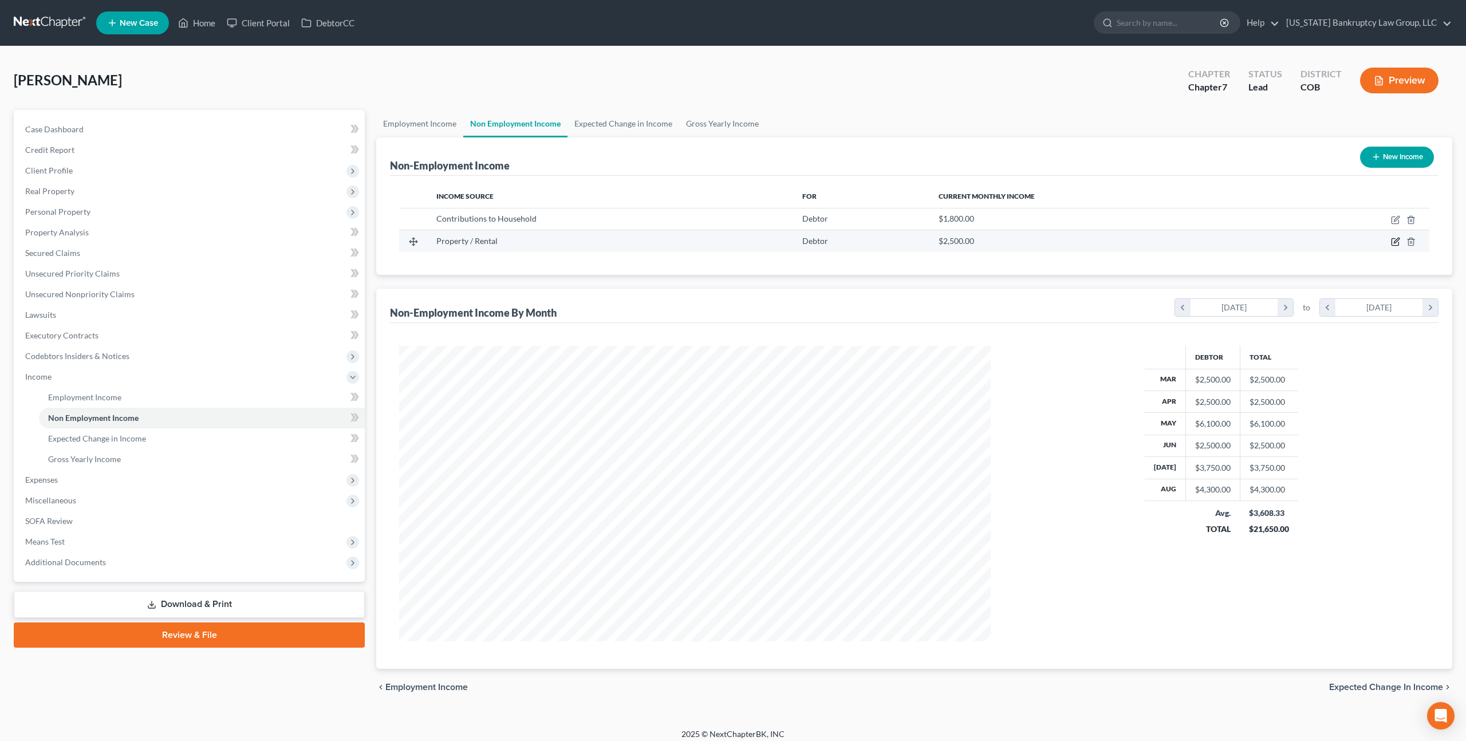
click at [1399, 241] on icon "button" at bounding box center [1395, 241] width 9 height 9
select select "9"
select select "0"
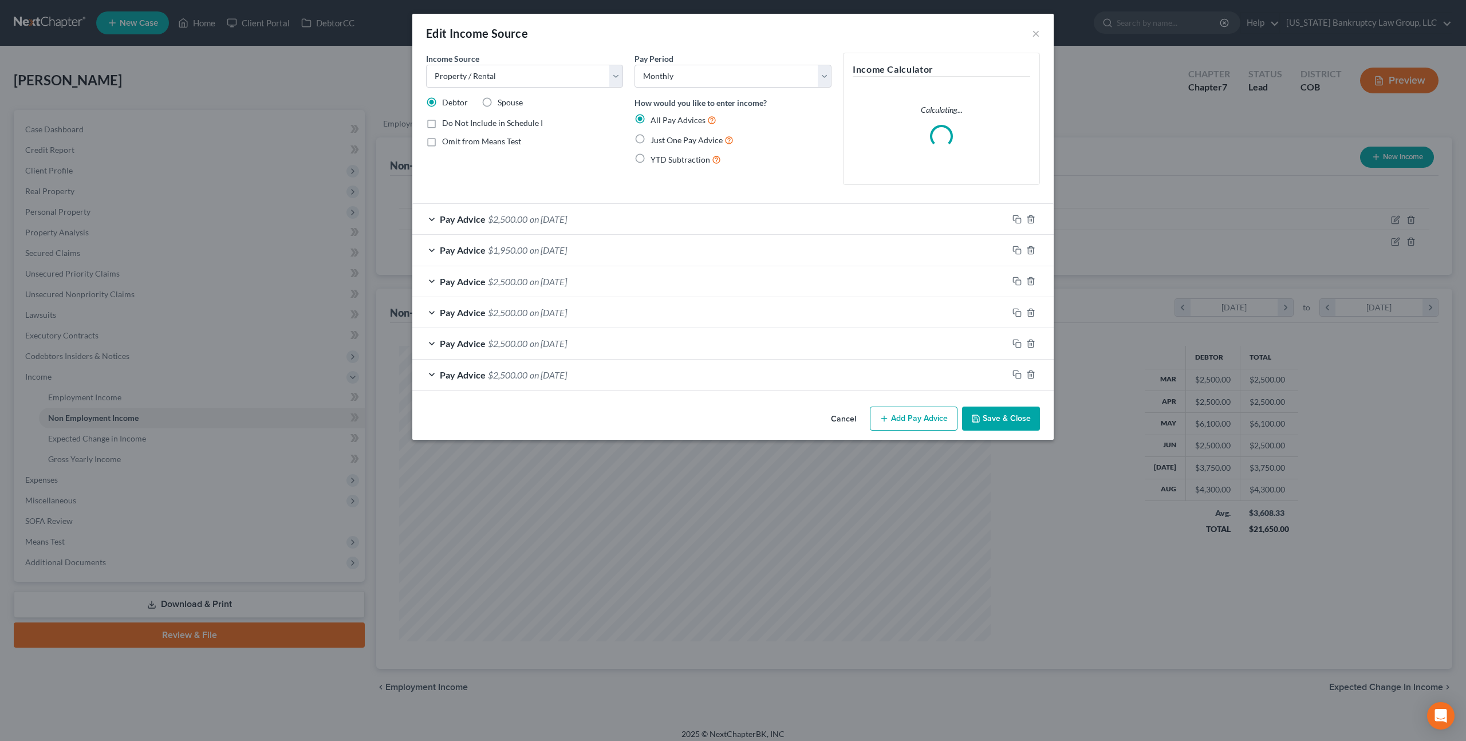
click at [846, 420] on button "Cancel" at bounding box center [844, 419] width 44 height 23
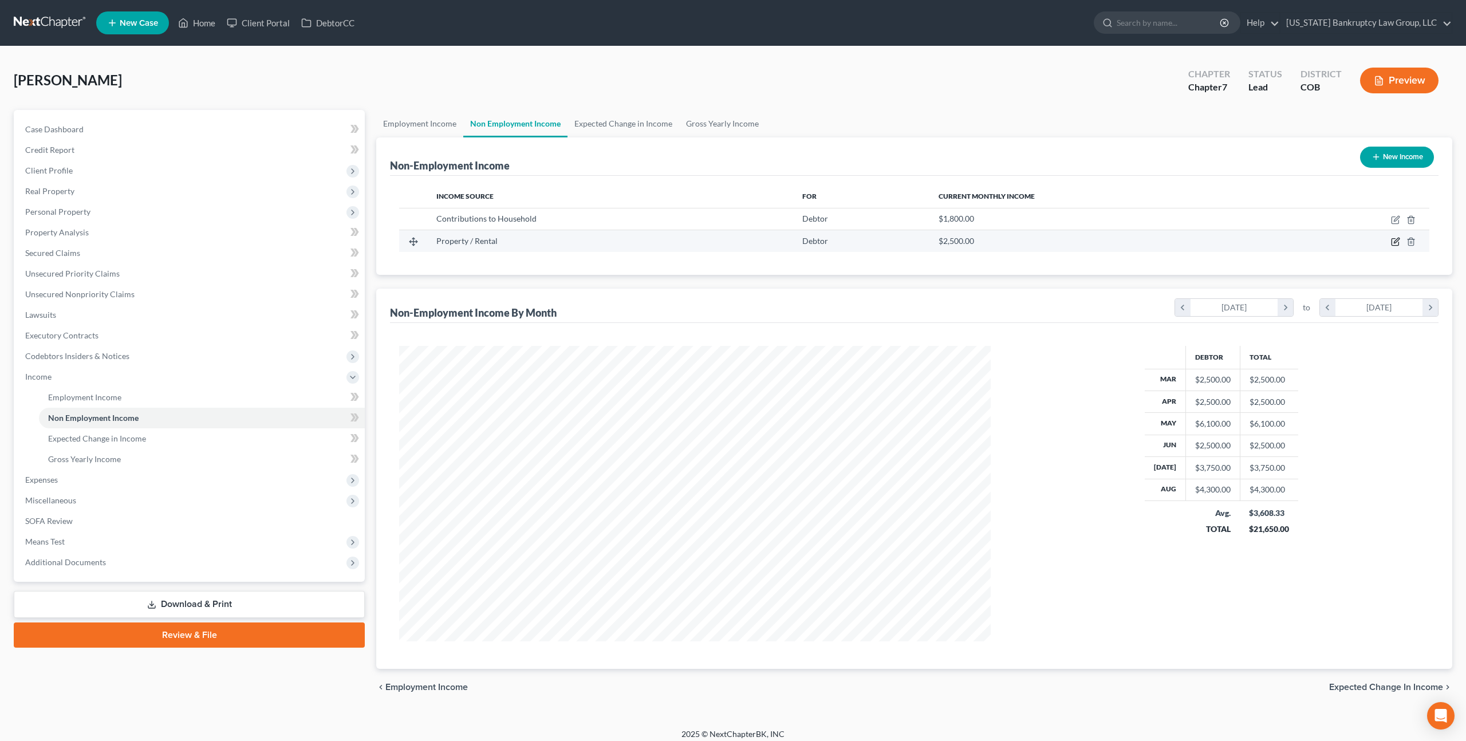
click at [1395, 241] on icon "button" at bounding box center [1396, 240] width 5 height 5
select select "9"
select select "0"
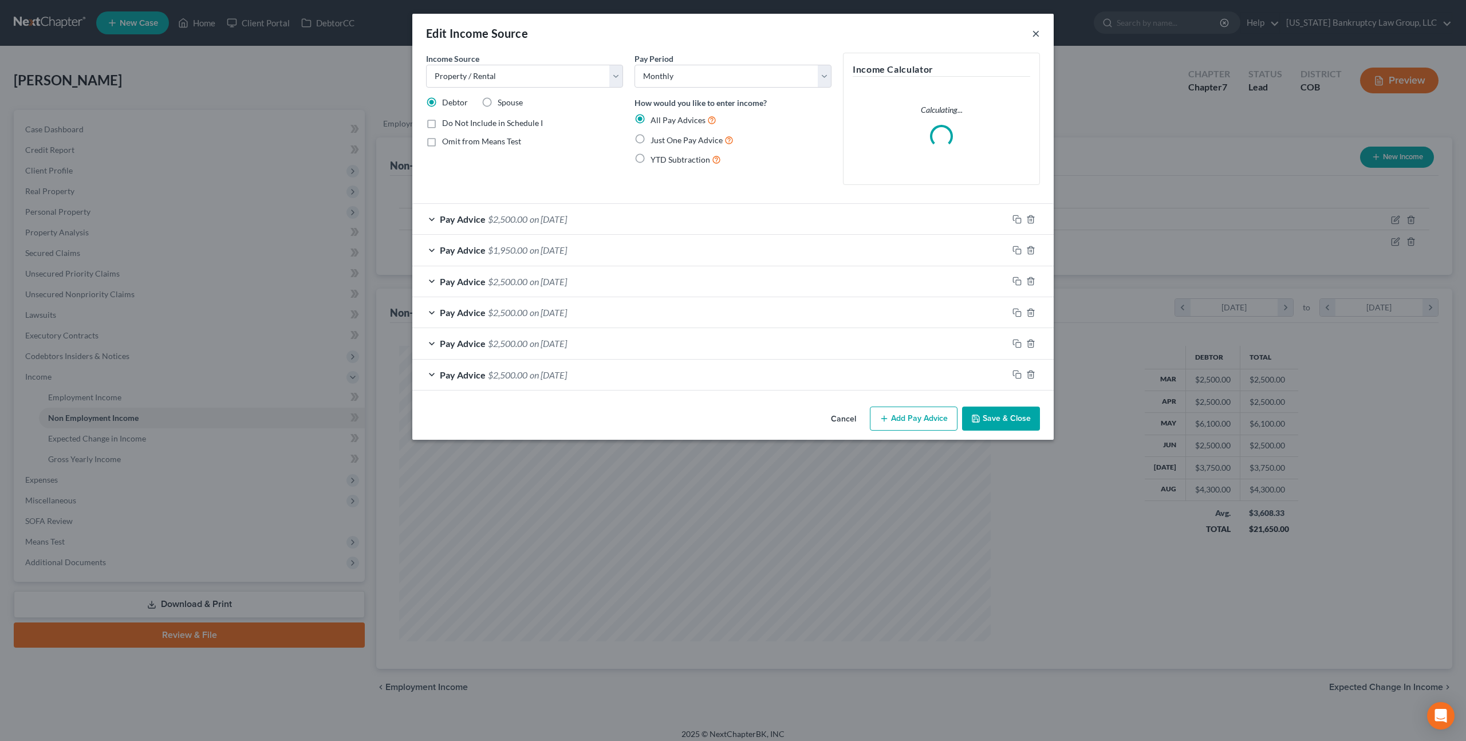
click at [1033, 34] on button "×" at bounding box center [1036, 33] width 8 height 14
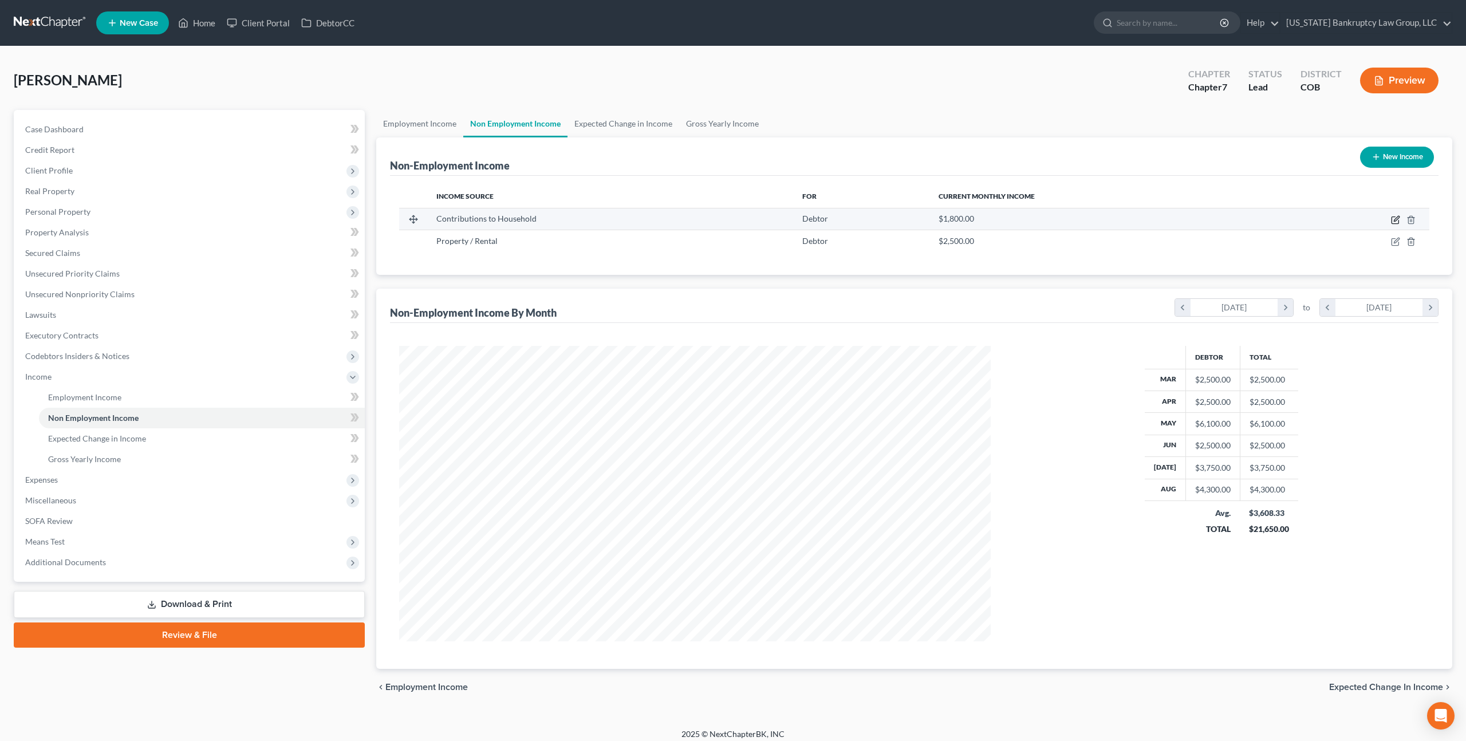
click at [1395, 219] on icon "button" at bounding box center [1396, 218] width 5 height 5
select select "8"
select select "0"
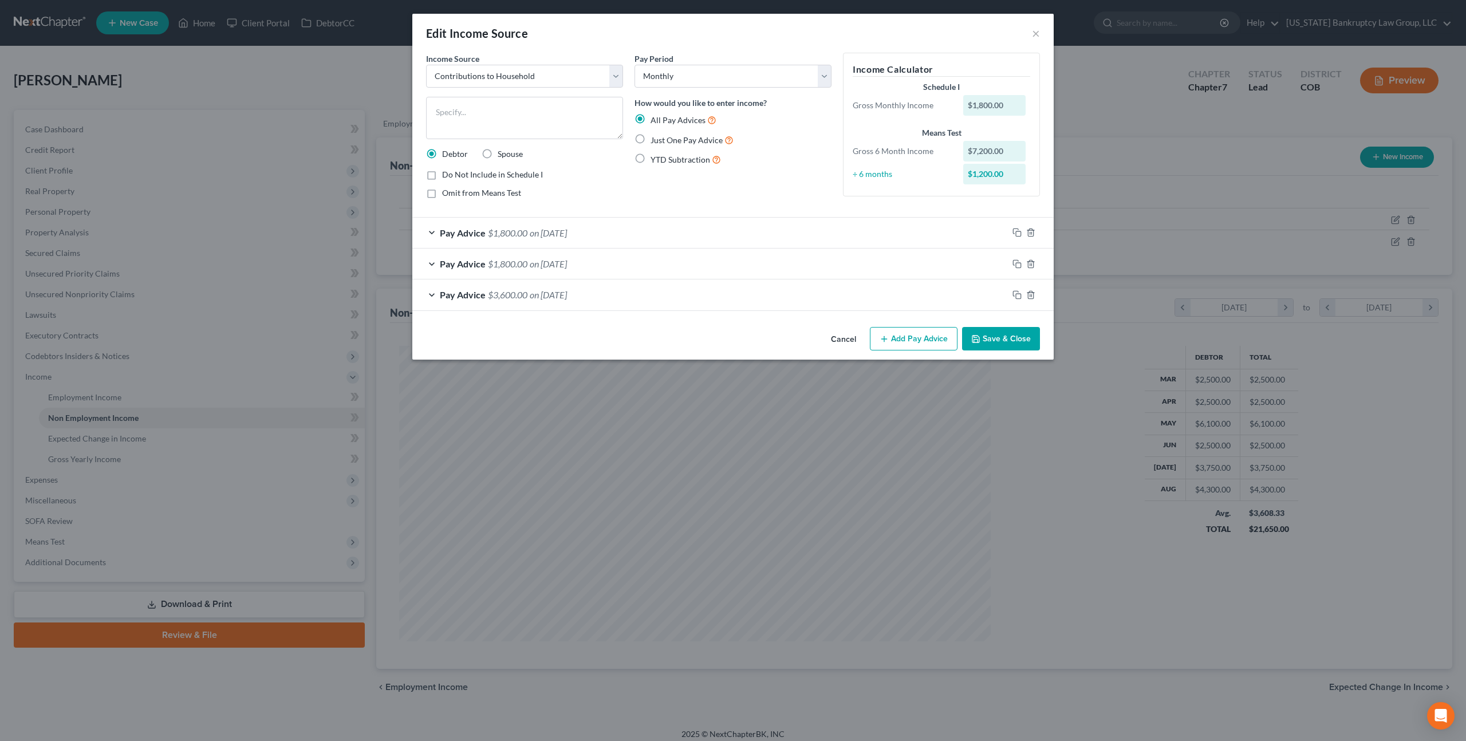
click at [976, 331] on button "Save & Close" at bounding box center [1001, 339] width 78 height 24
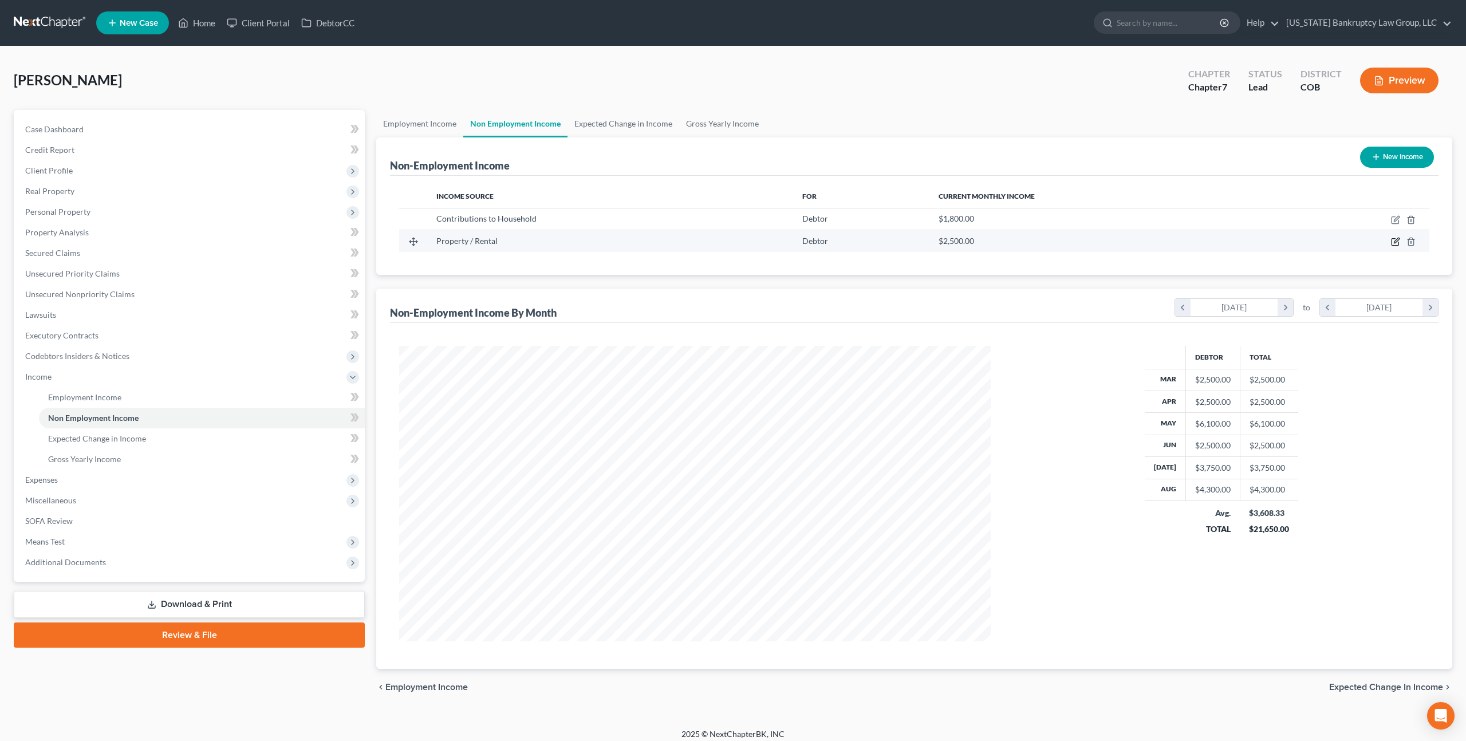
click at [1397, 238] on icon "button" at bounding box center [1395, 241] width 9 height 9
select select "9"
select select "0"
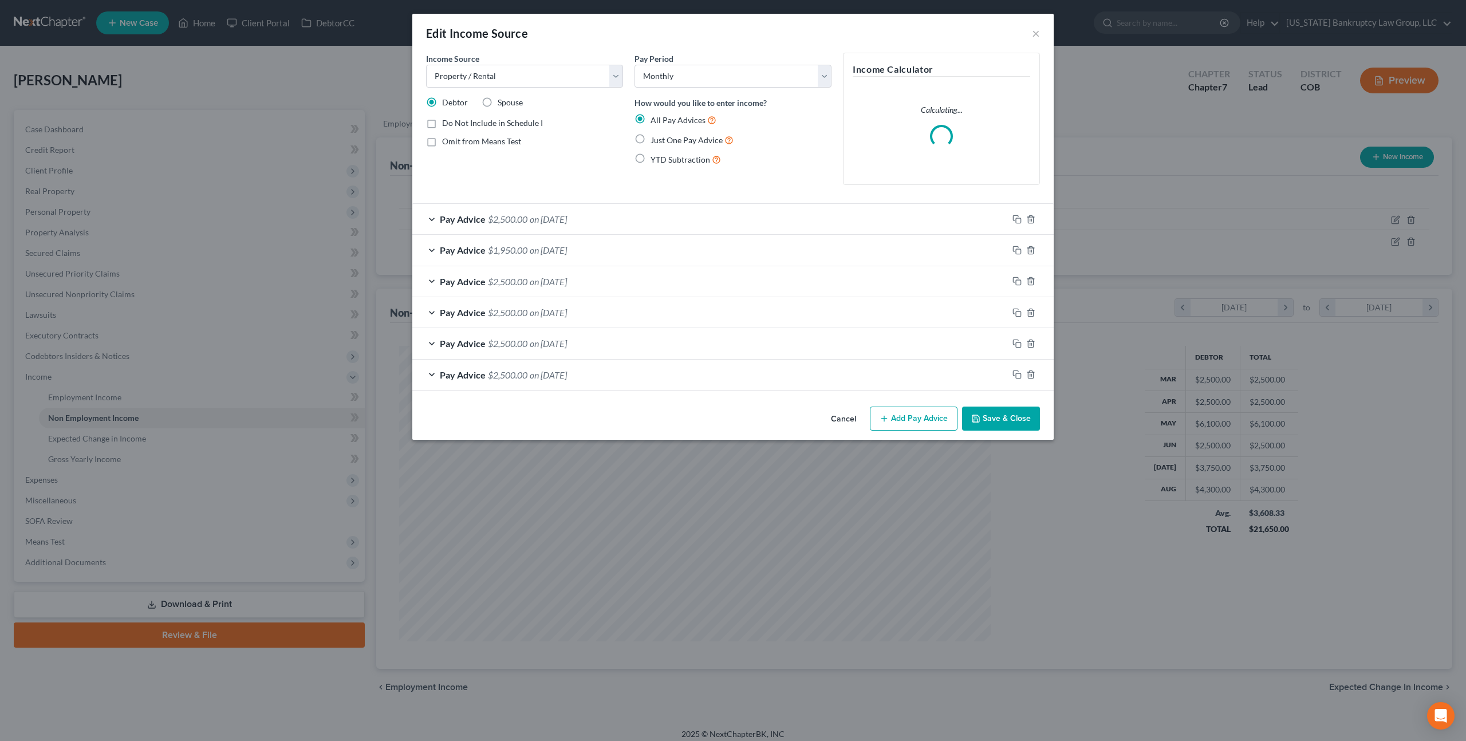
click at [1001, 416] on button "Save & Close" at bounding box center [1001, 419] width 78 height 24
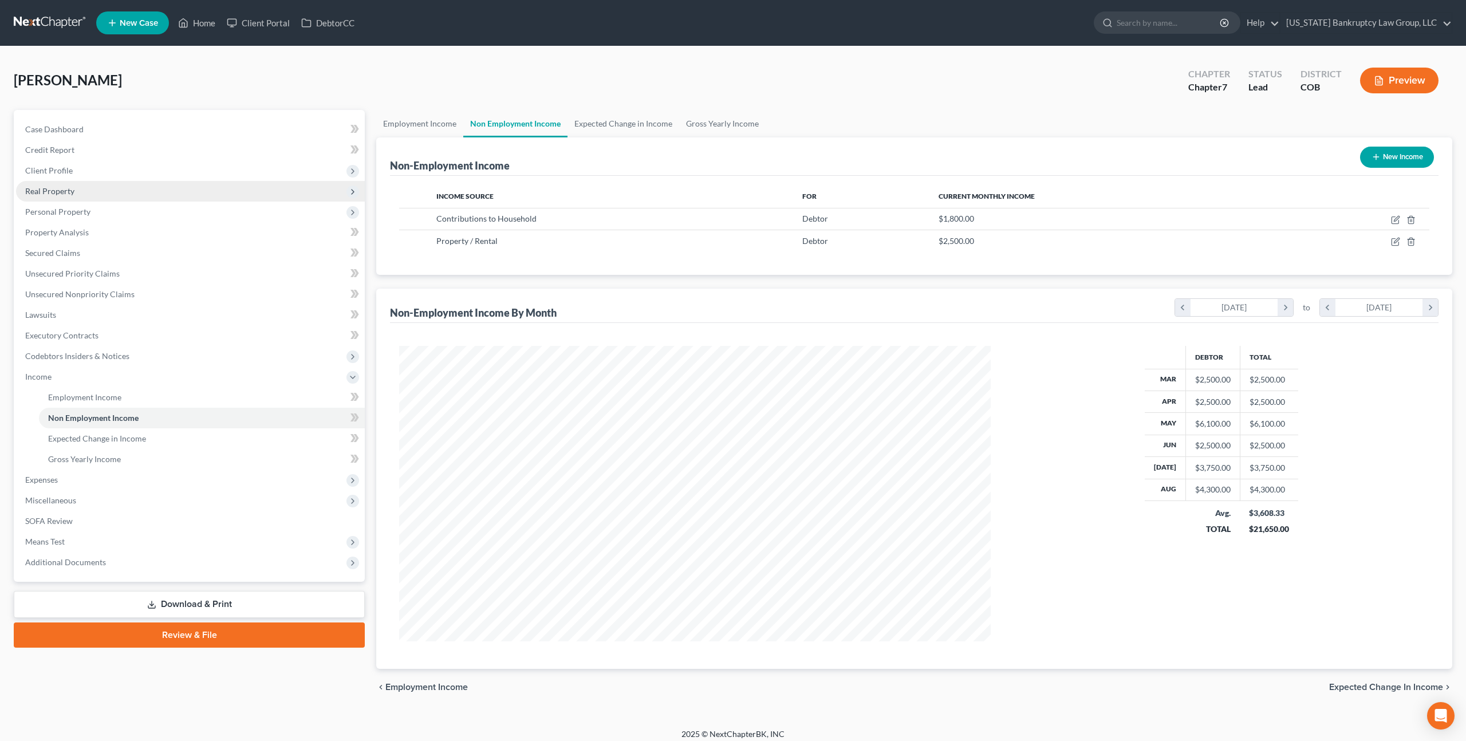
click at [66, 191] on span "Real Property" at bounding box center [49, 191] width 49 height 10
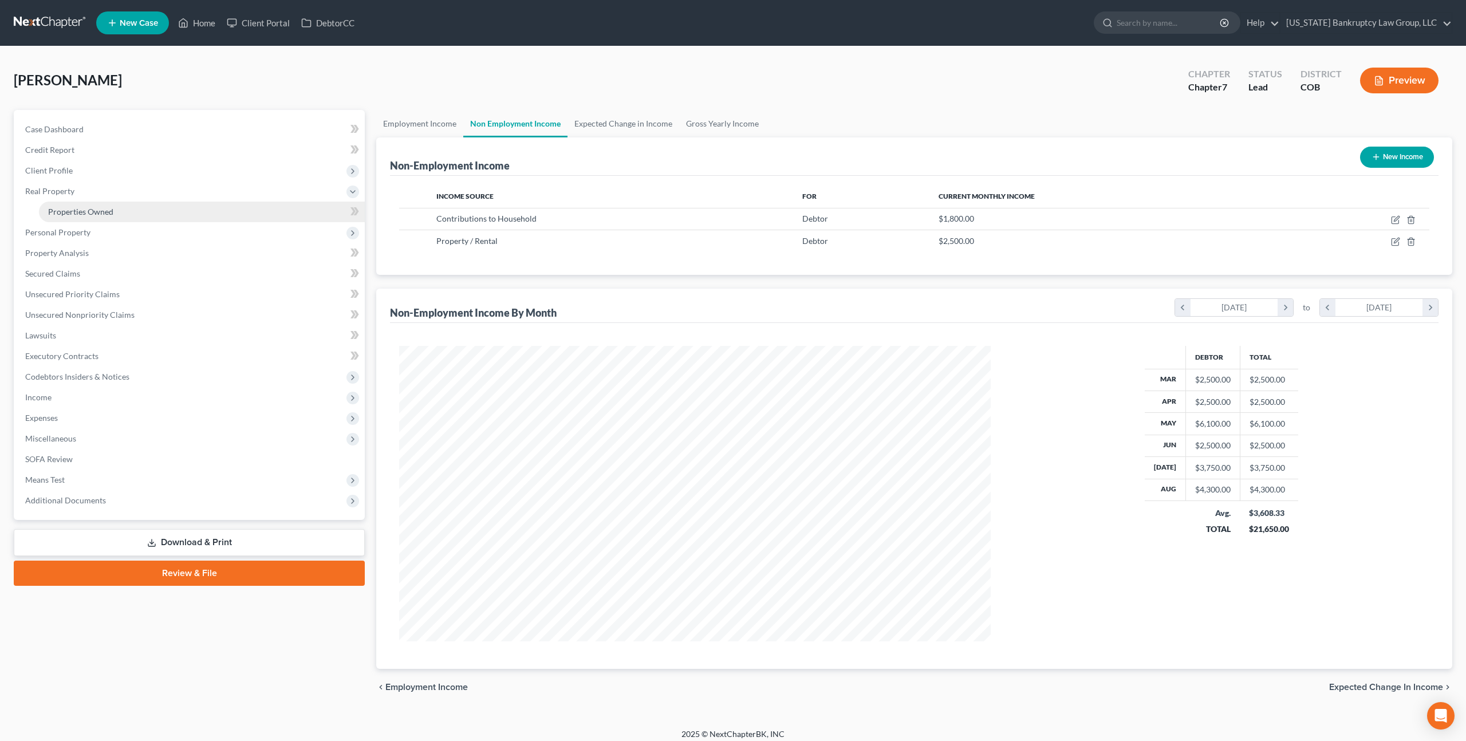
click at [74, 207] on span "Properties Owned" at bounding box center [80, 212] width 65 height 10
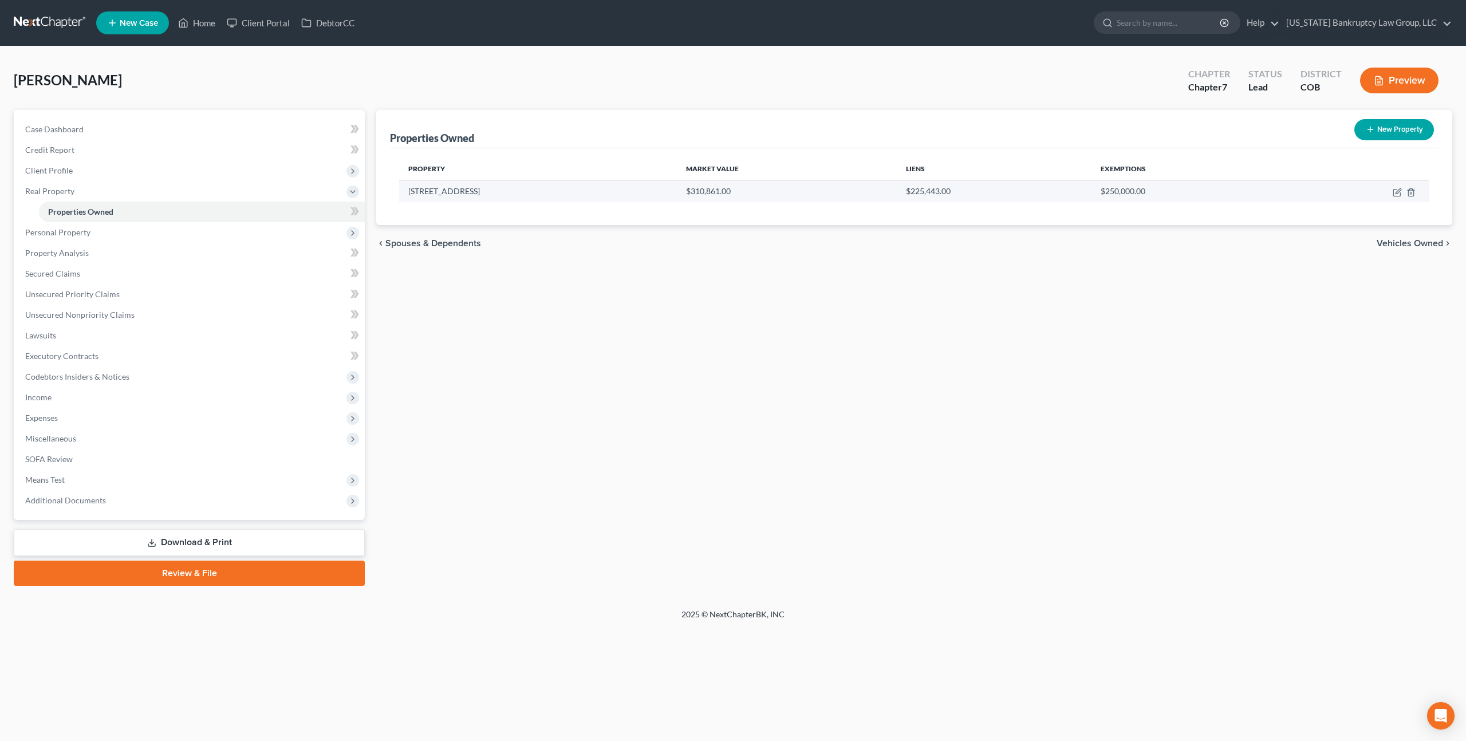
drag, startPoint x: 408, startPoint y: 191, endPoint x: 485, endPoint y: 195, distance: 77.5
click at [485, 195] on td "5800 Tower Rd #412" at bounding box center [538, 191] width 278 height 22
copy td "5800 Tower Rd #412"
click at [57, 23] on link at bounding box center [50, 23] width 73 height 21
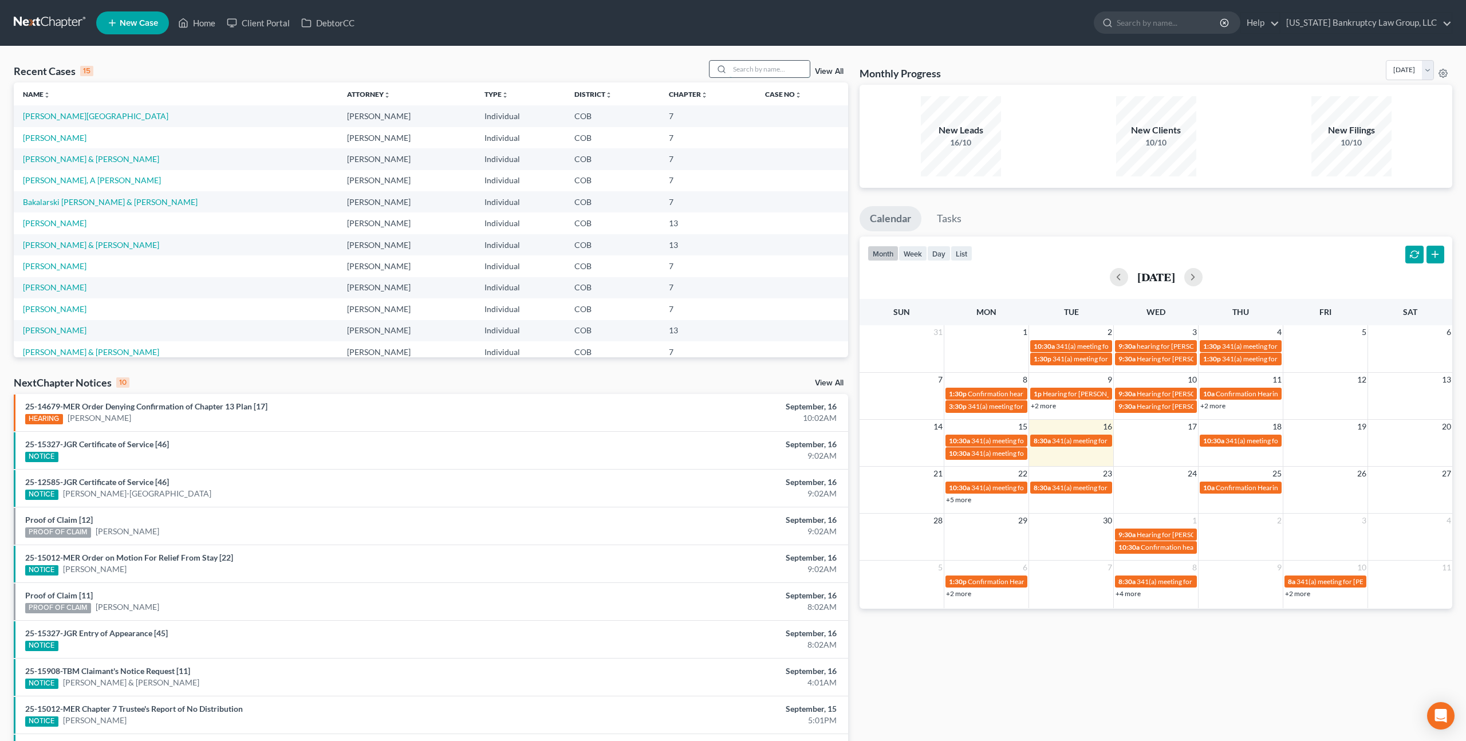
click at [752, 73] on input "search" at bounding box center [770, 69] width 80 height 17
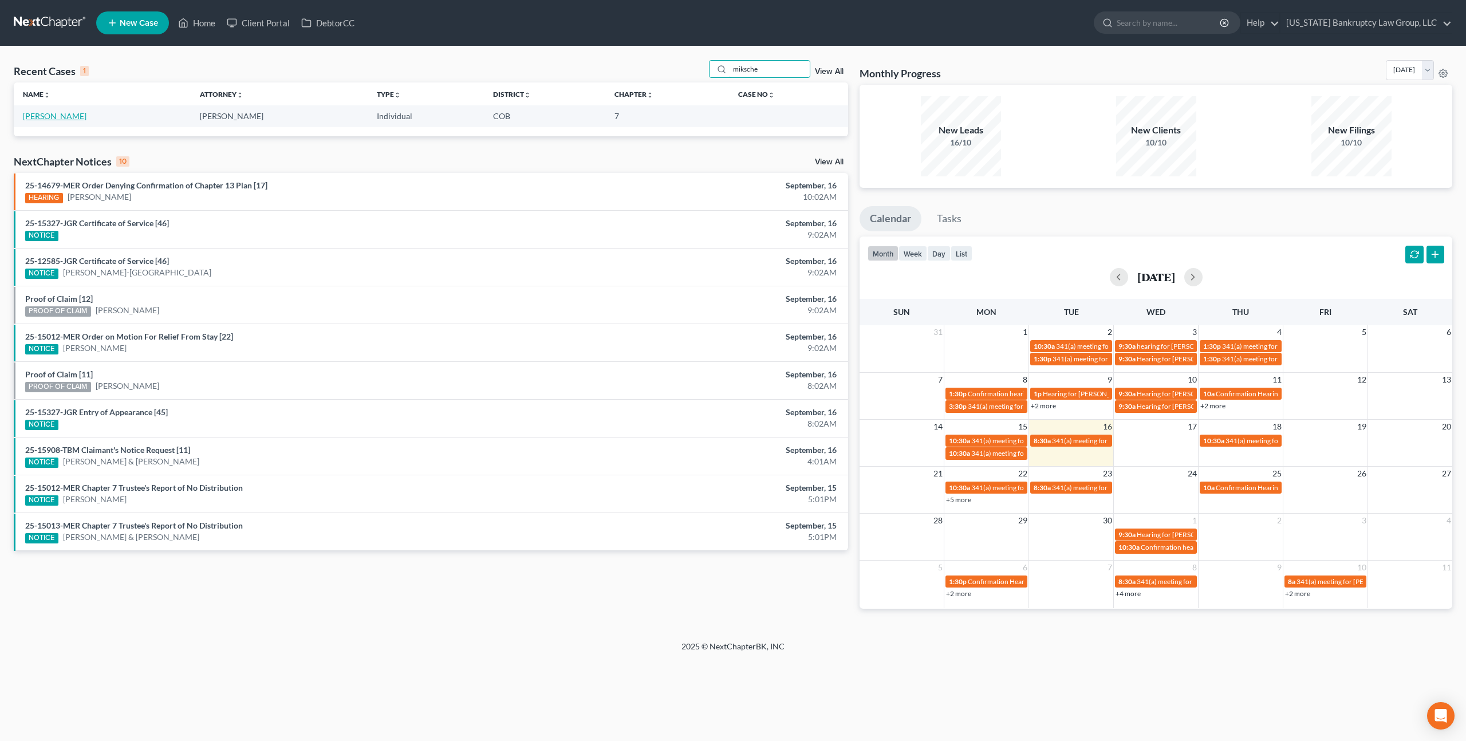
type input "miksche"
click at [75, 115] on link "[PERSON_NAME]" at bounding box center [55, 116] width 64 height 10
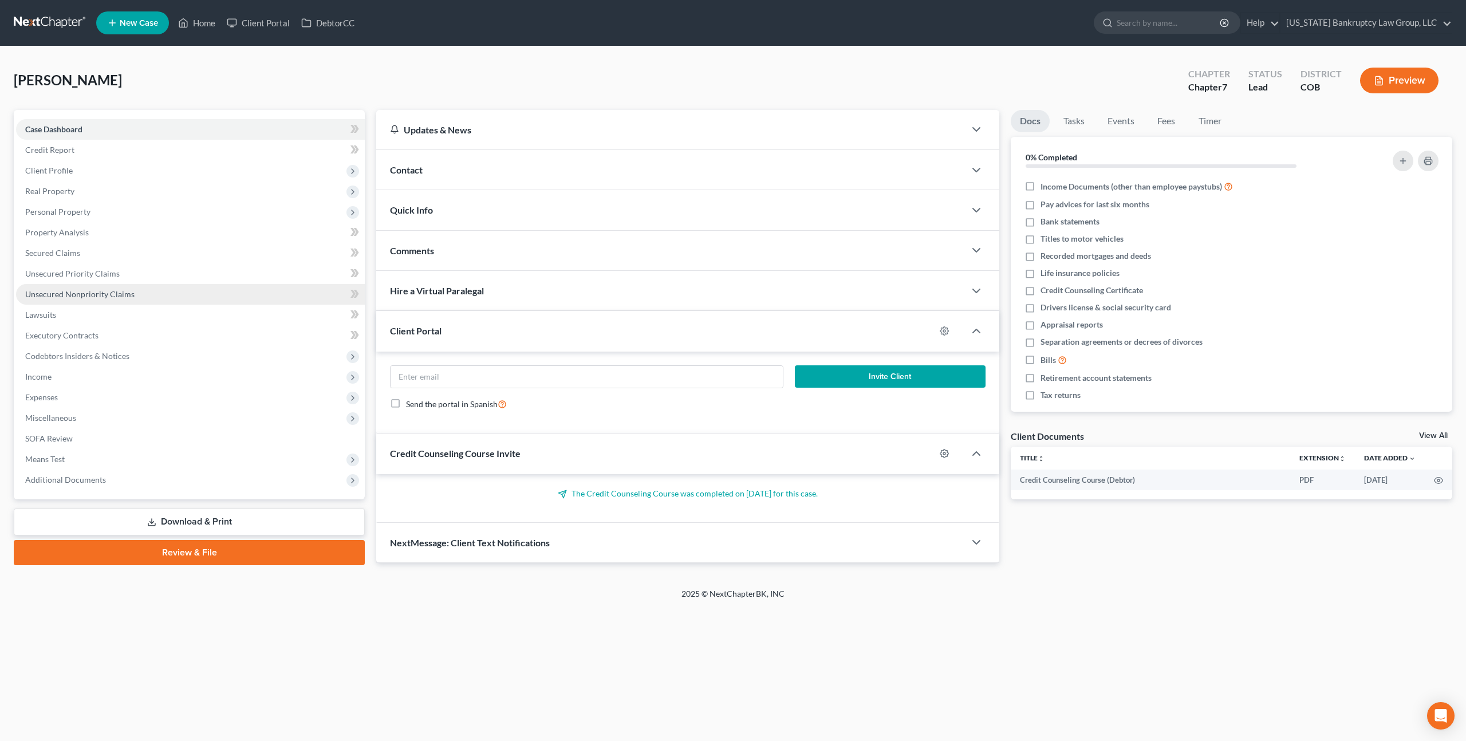
click at [102, 296] on span "Unsecured Nonpriority Claims" at bounding box center [79, 294] width 109 height 10
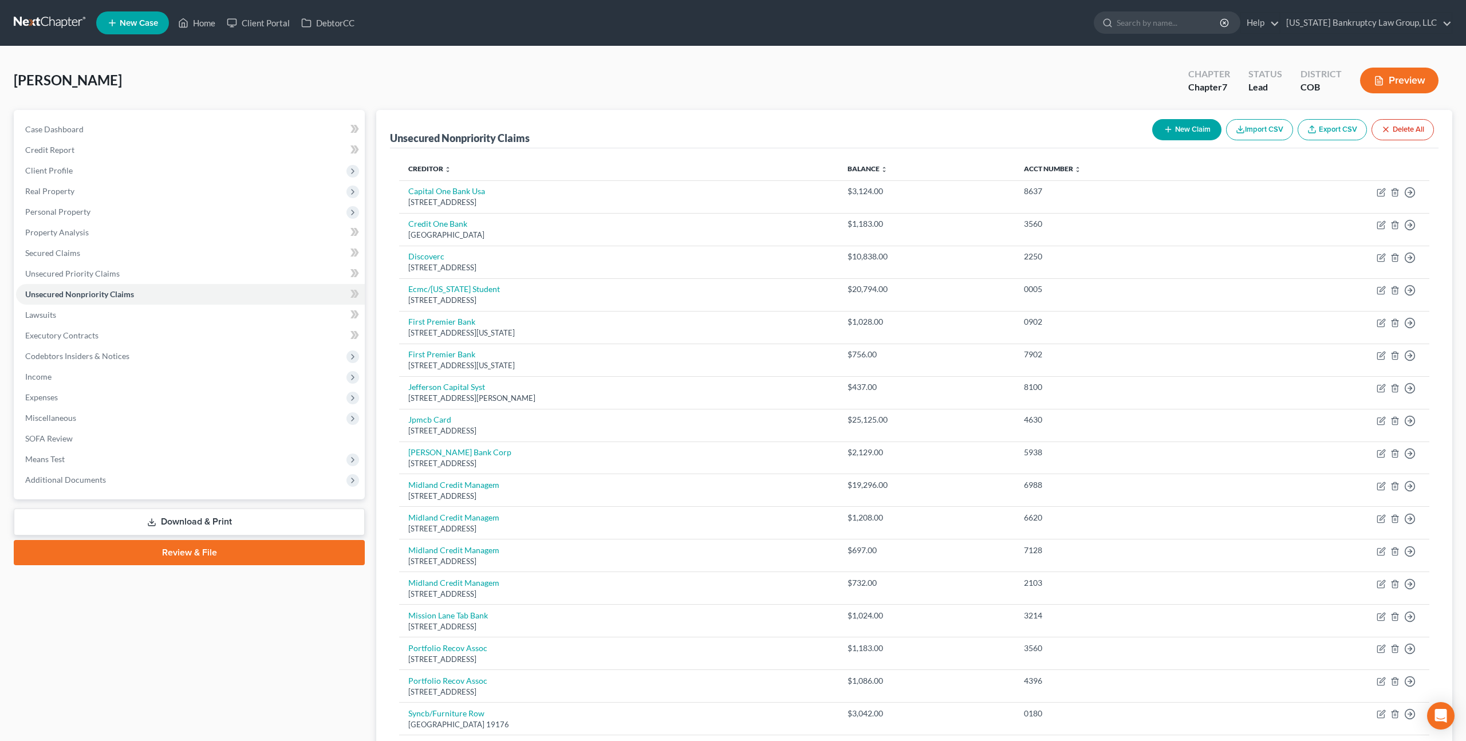
click at [1191, 131] on button "New Claim" at bounding box center [1187, 129] width 69 height 21
select select "0"
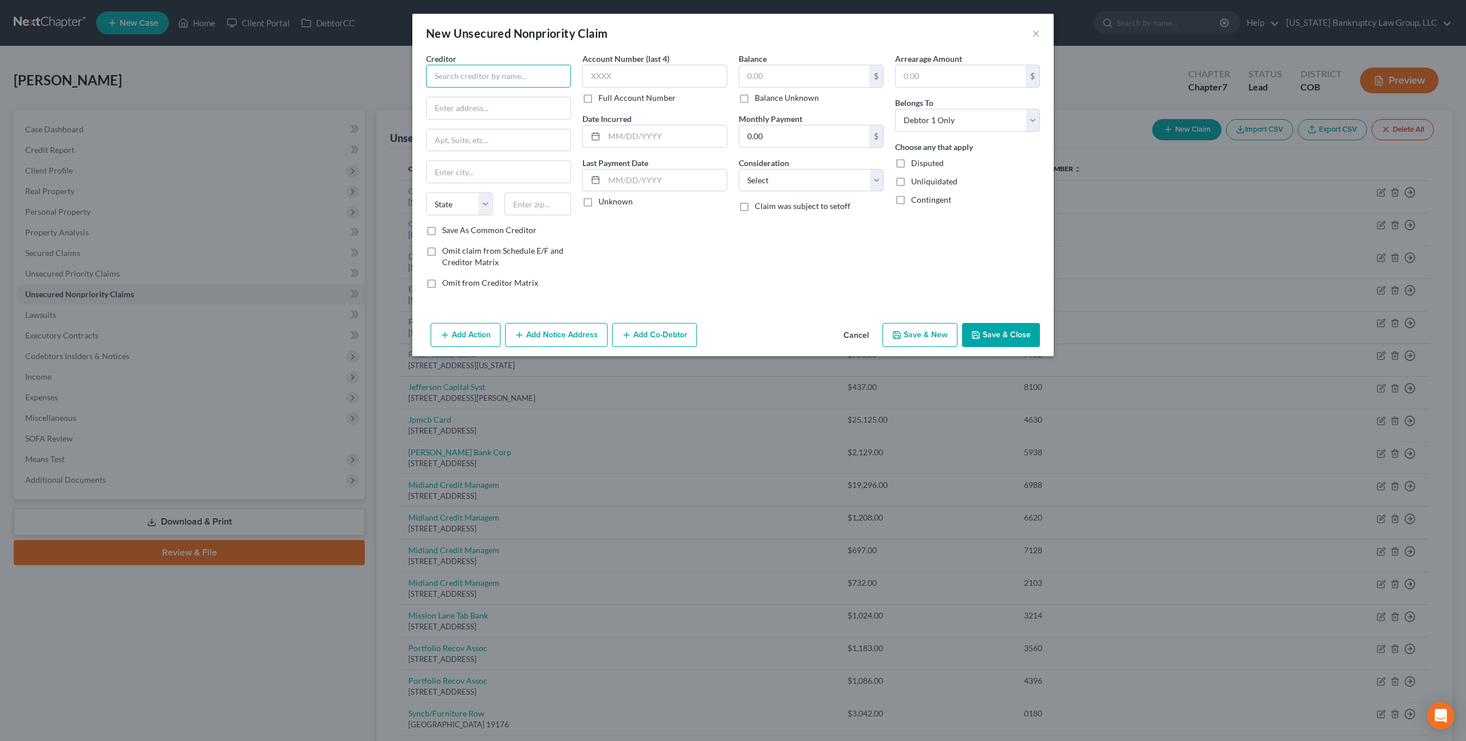
click at [545, 73] on input "text" at bounding box center [498, 76] width 145 height 23
click at [523, 108] on div "[GEOGRAPHIC_DATA]" at bounding box center [494, 107] width 119 height 10
type input "[GEOGRAPHIC_DATA]"
type input "PO Box 292105"
type input "[GEOGRAPHIC_DATA]"
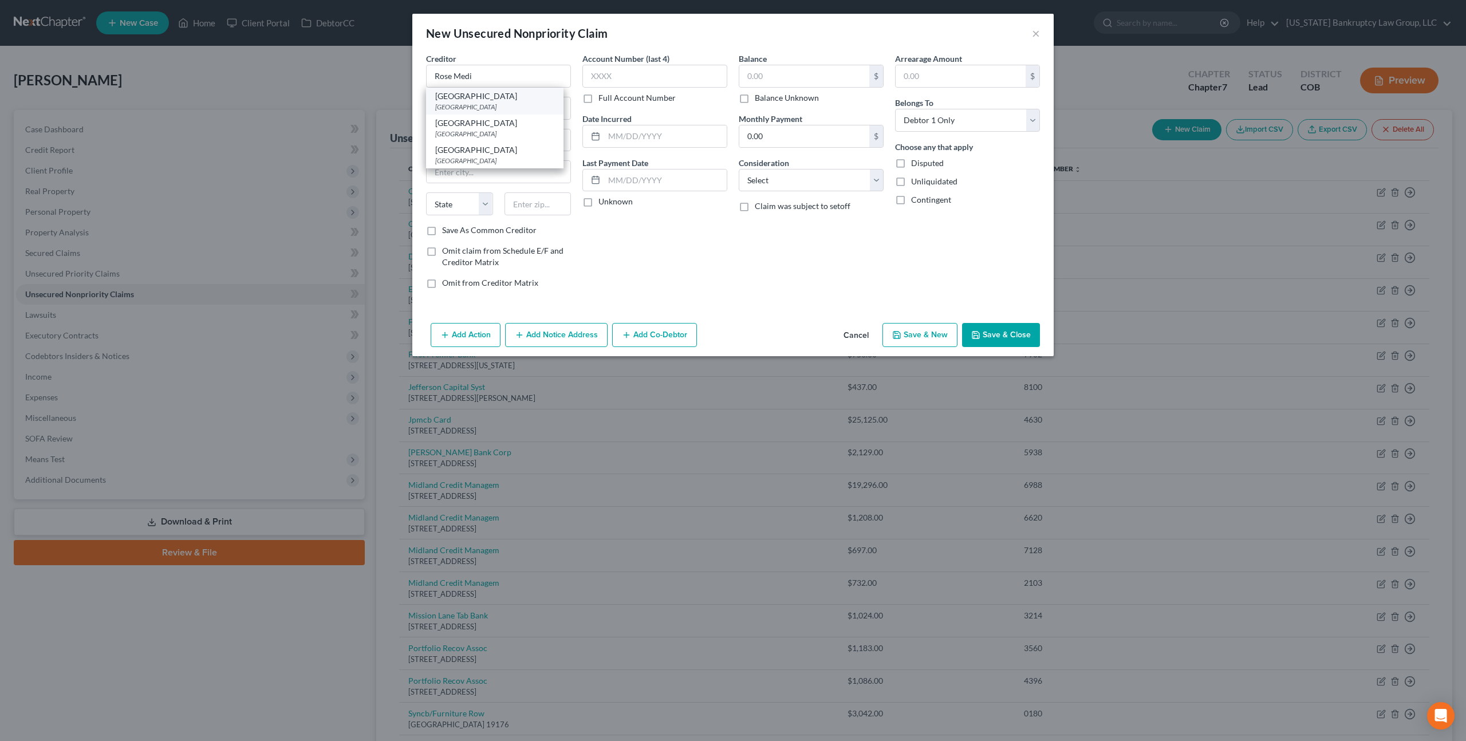
select select "44"
type input "37229"
click at [751, 78] on input "text" at bounding box center [805, 76] width 130 height 22
type input "1,255.00"
click at [785, 185] on select "Select Cable / Satellite Services Collection Agency Credit Card Debt Debt Couns…" at bounding box center [811, 180] width 145 height 23
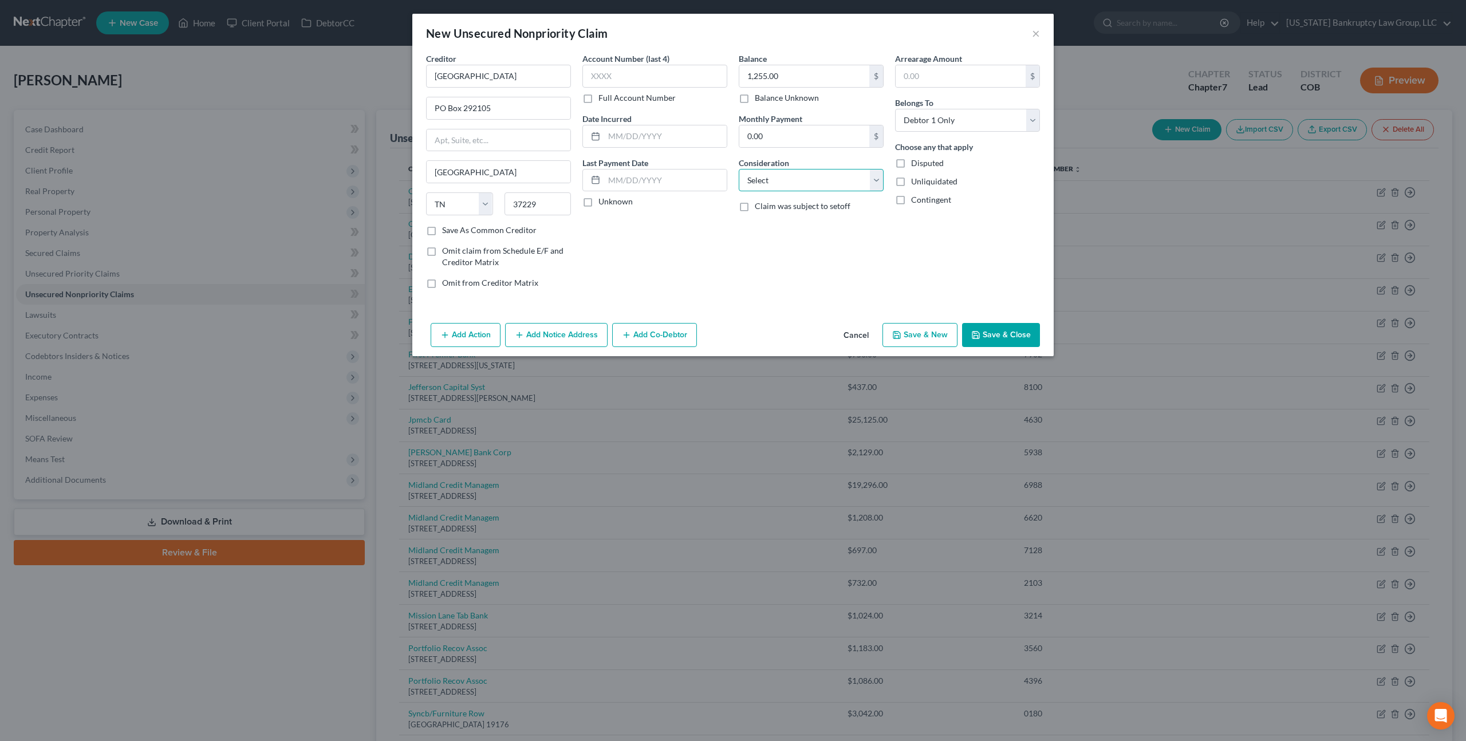
select select "9"
click at [739, 169] on select "Select Cable / Satellite Services Collection Agency Credit Card Debt Debt Couns…" at bounding box center [811, 180] width 145 height 23
click at [587, 335] on button "Add Notice Address" at bounding box center [556, 335] width 103 height 24
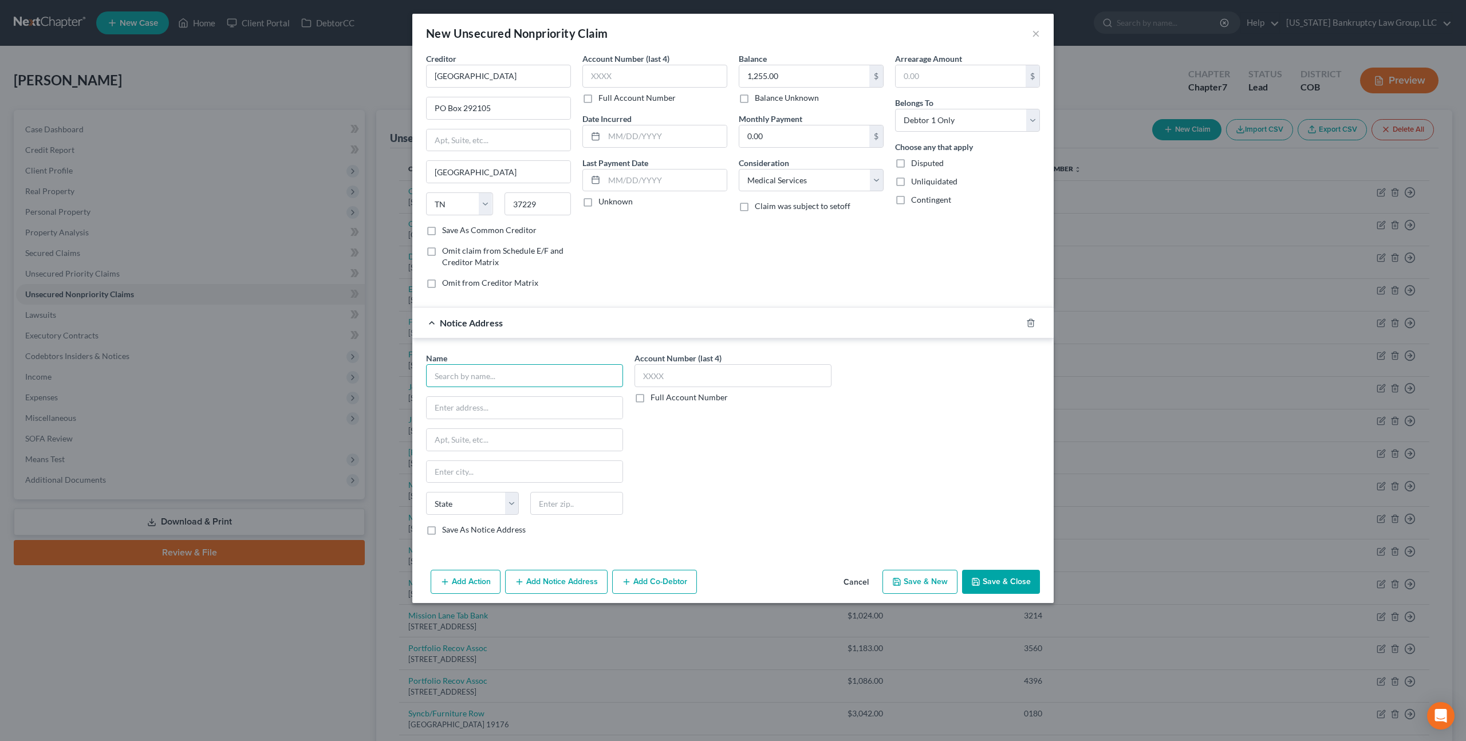
click at [493, 370] on input "text" at bounding box center [524, 375] width 197 height 23
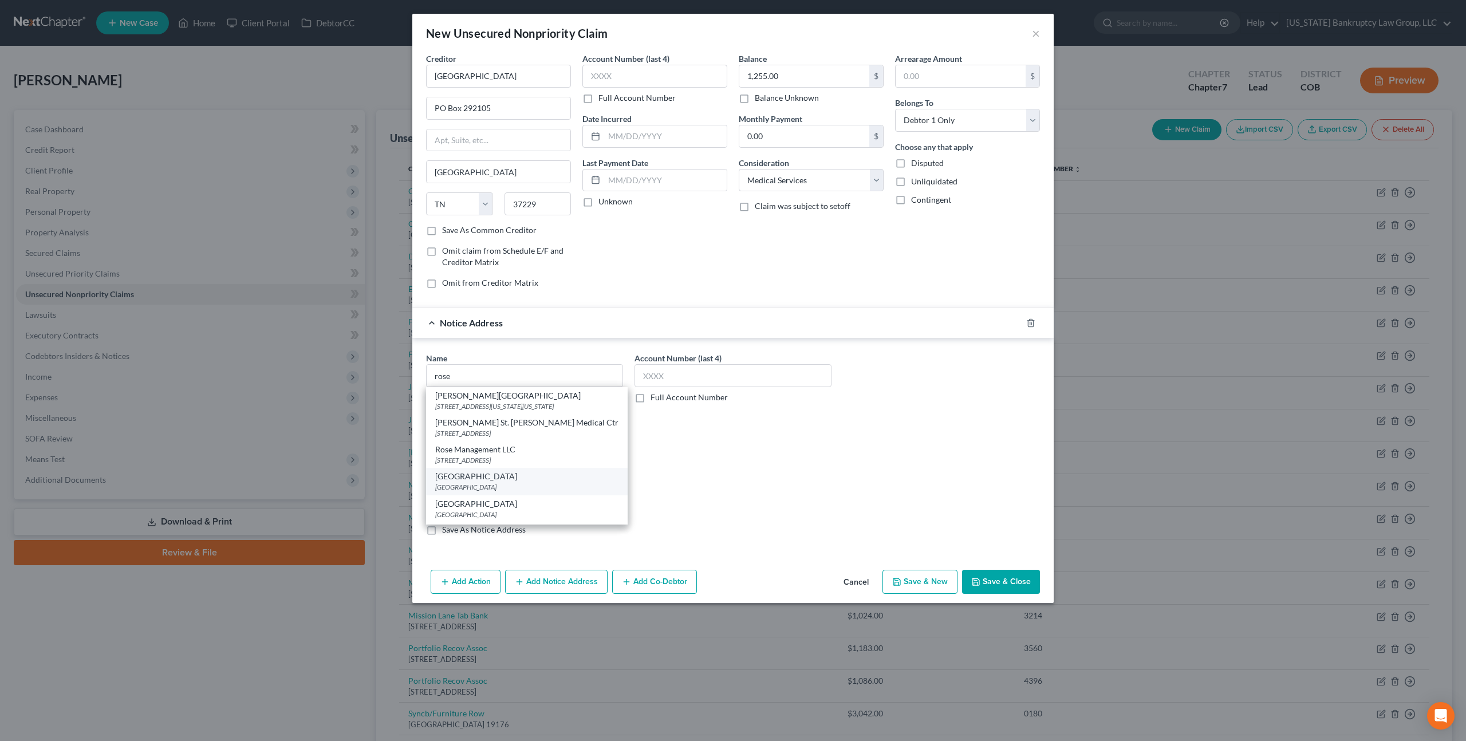
click at [487, 478] on div "[GEOGRAPHIC_DATA]" at bounding box center [526, 476] width 183 height 11
type input "[GEOGRAPHIC_DATA]"
type input "PO Box 740760"
type input "[GEOGRAPHIC_DATA]"
select select "36"
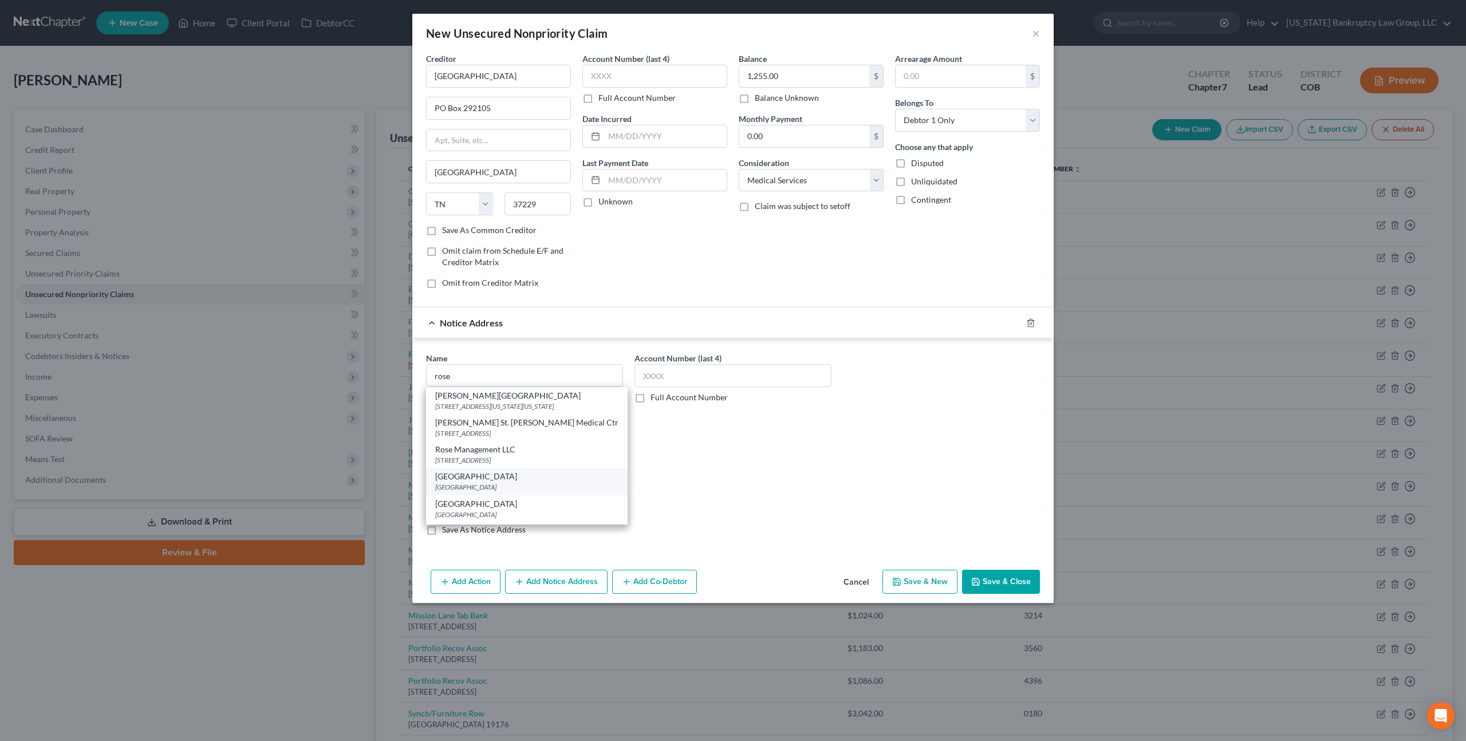
type input "45274"
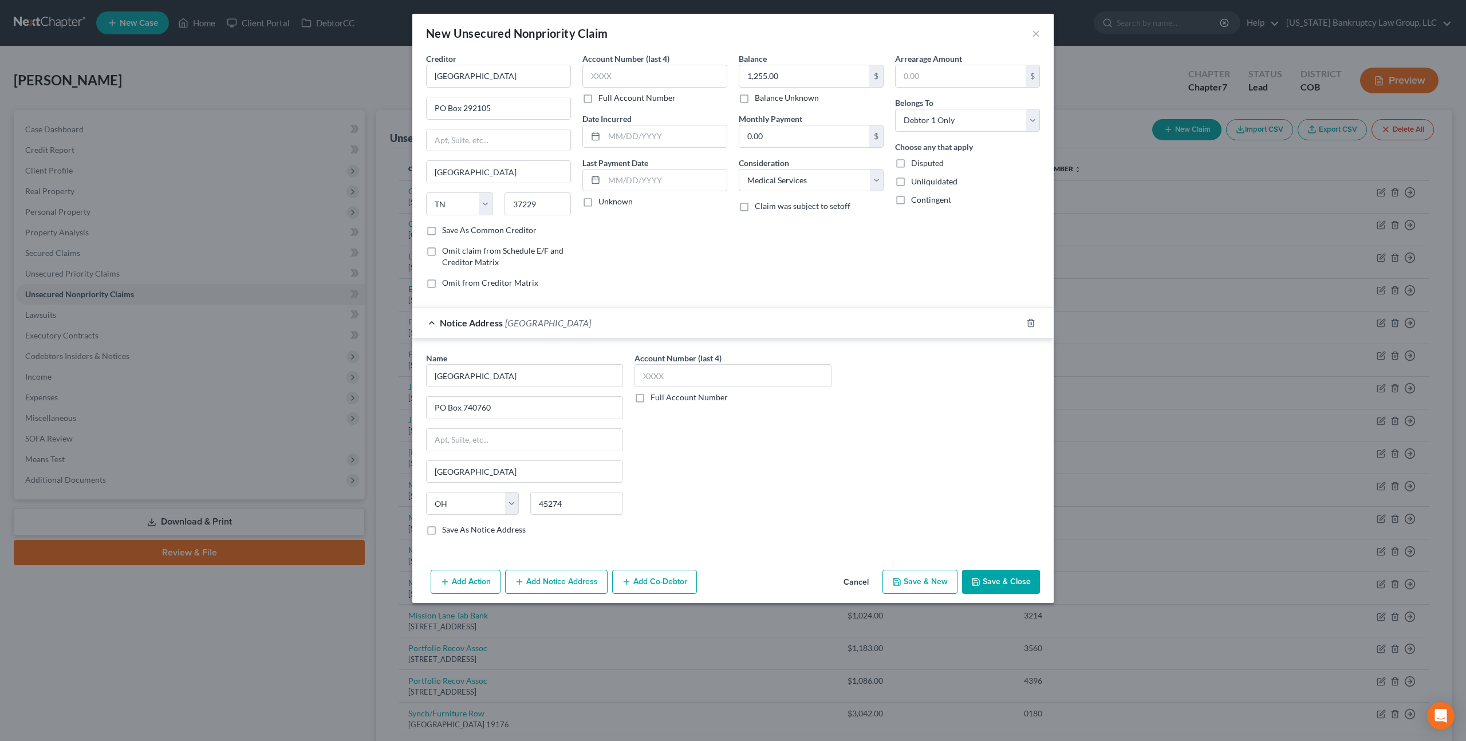
click at [528, 579] on button "Add Notice Address" at bounding box center [556, 582] width 103 height 24
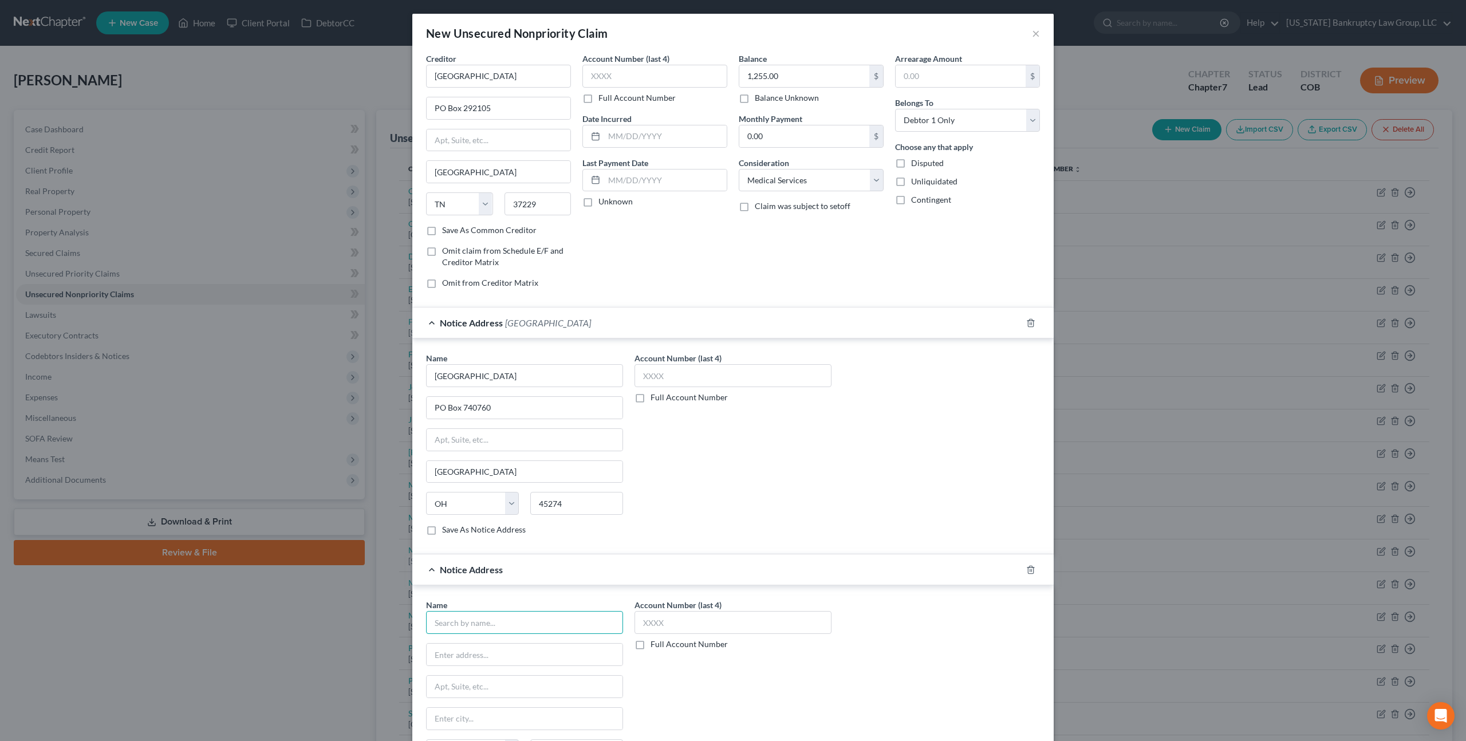
click at [453, 620] on input "text" at bounding box center [524, 622] width 197 height 23
click at [509, 699] on div "[GEOGRAPHIC_DATA]" at bounding box center [494, 696] width 119 height 11
type input "[GEOGRAPHIC_DATA]"
type input "PO Box 403183"
type input "[GEOGRAPHIC_DATA]"
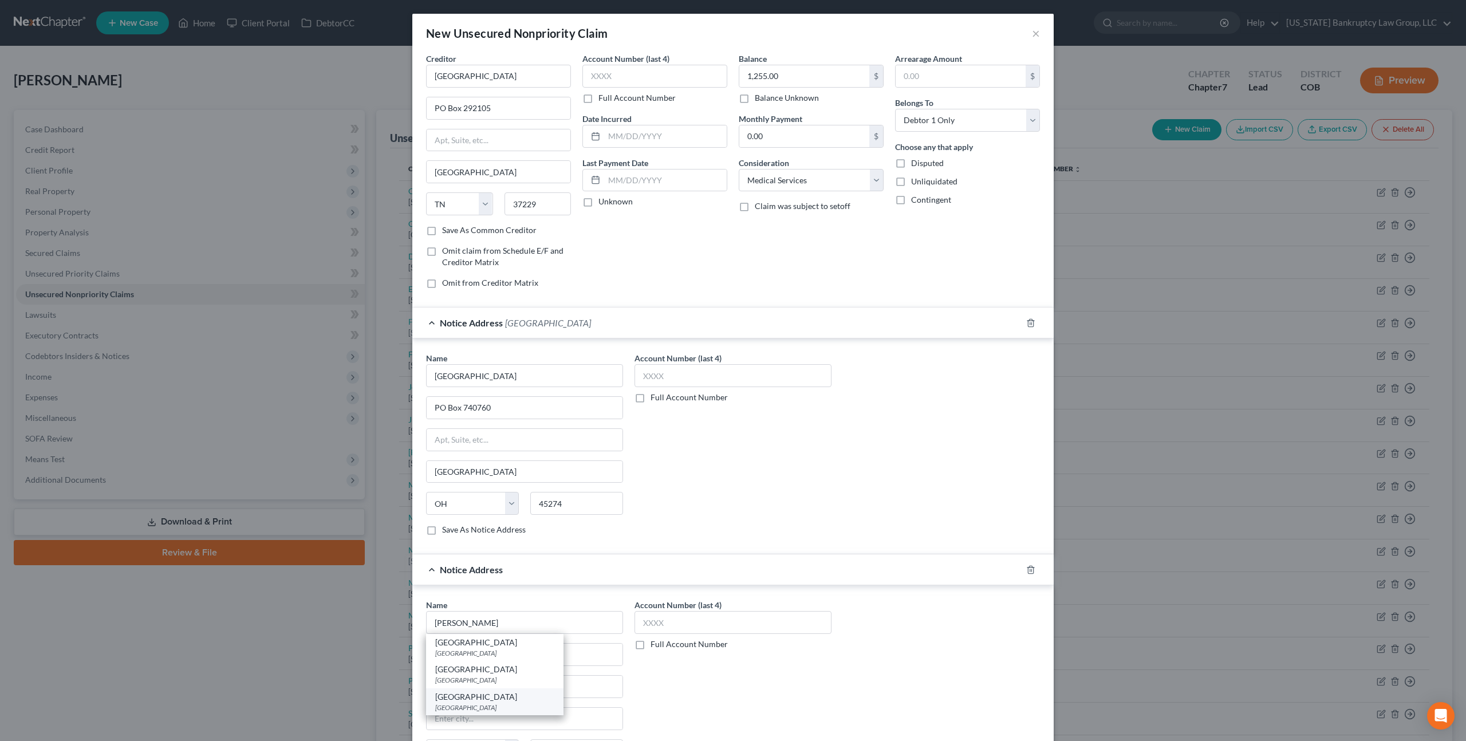
select select "10"
type input "30384"
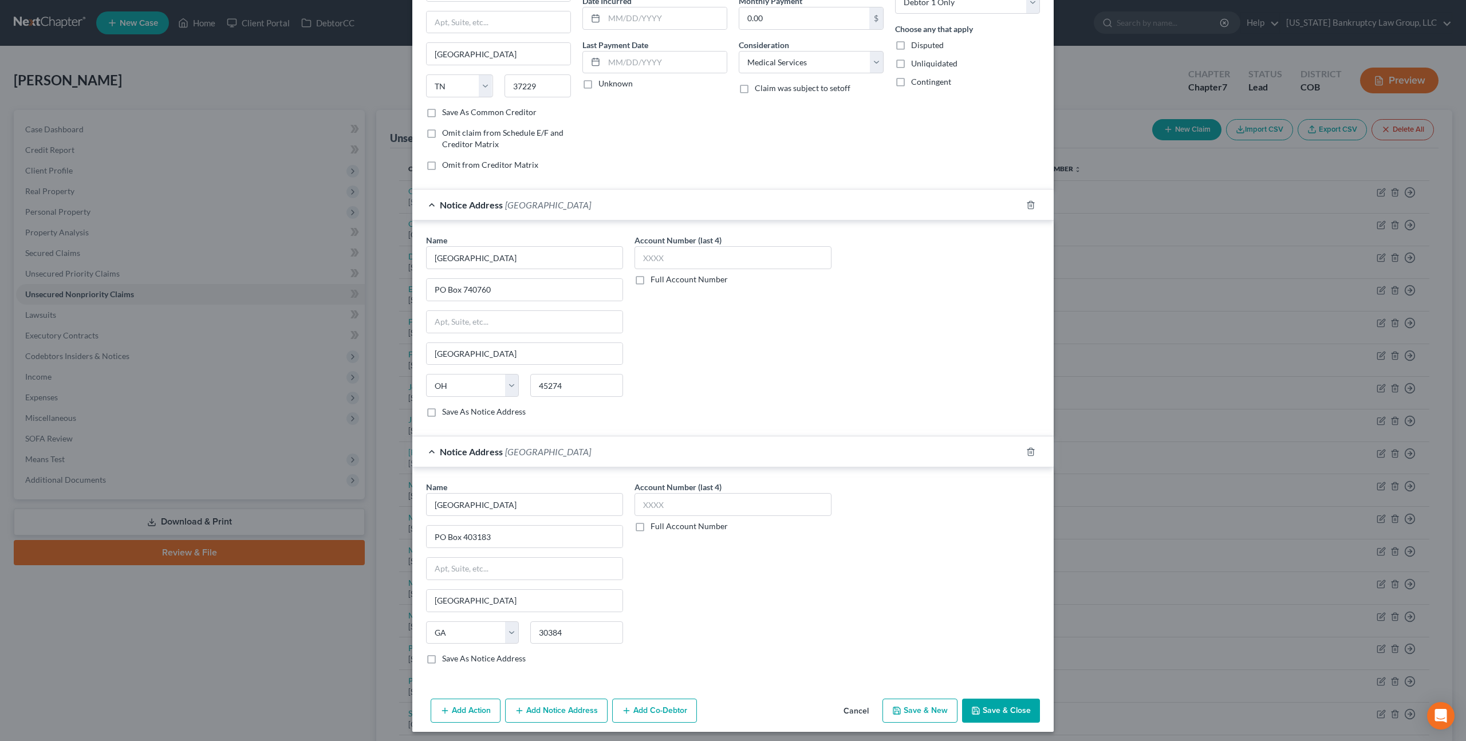
scroll to position [123, 0]
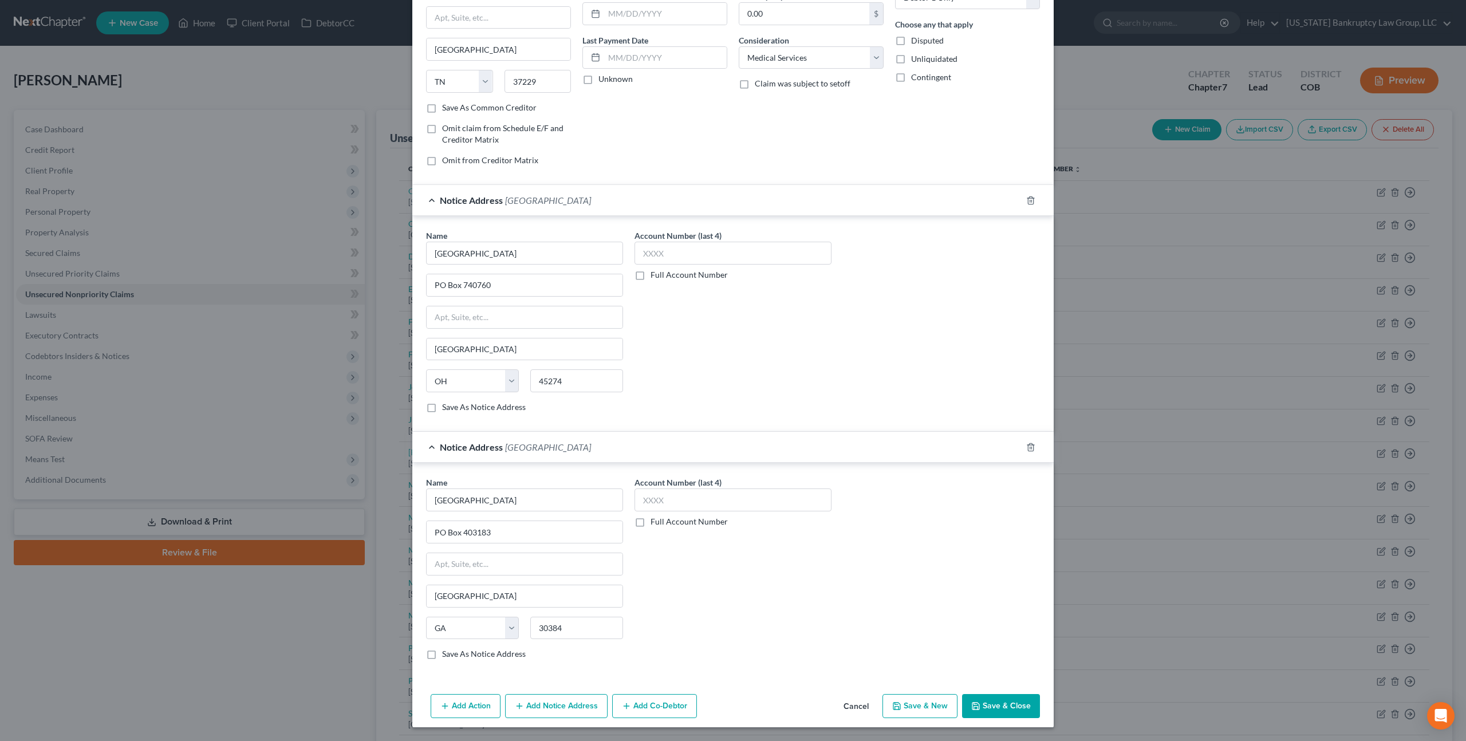
click at [1019, 709] on button "Save & Close" at bounding box center [1001, 706] width 78 height 24
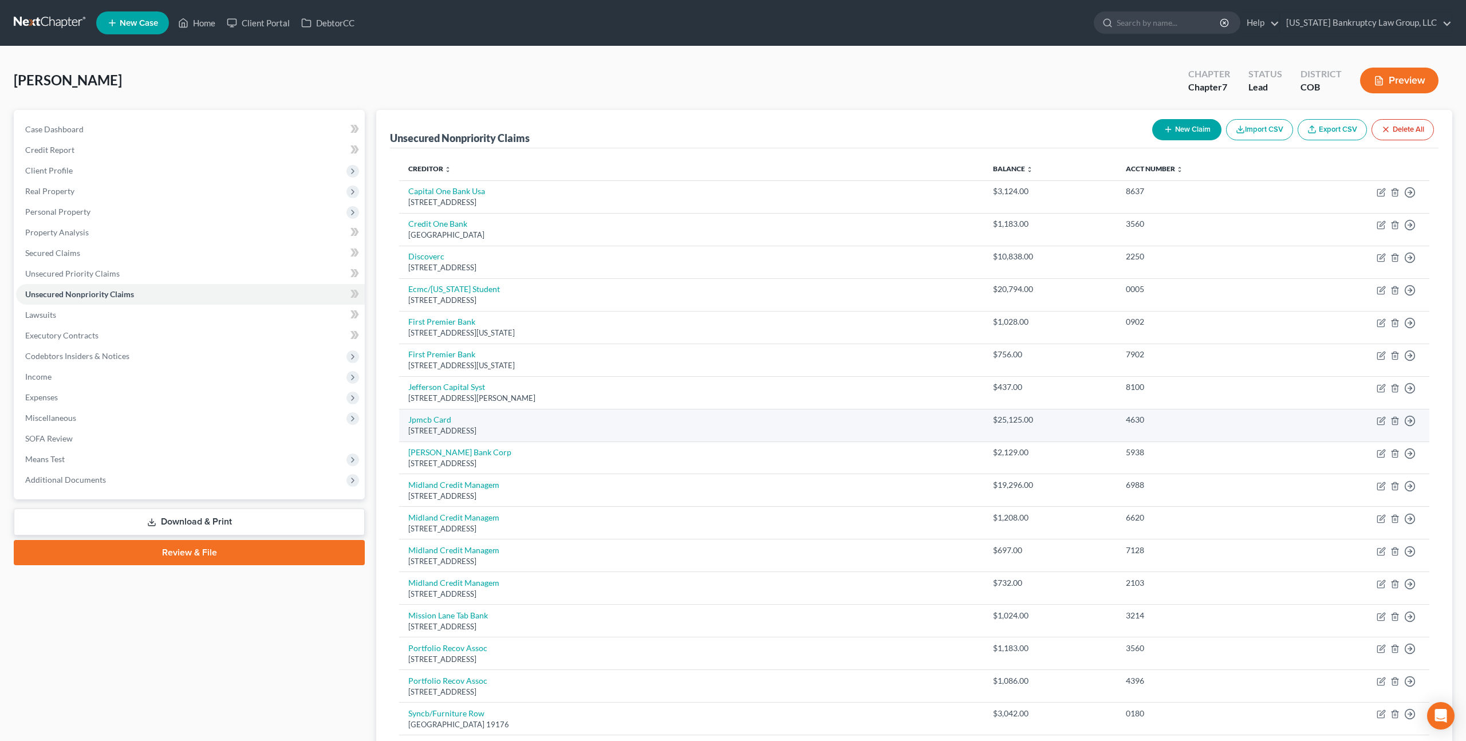
scroll to position [183, 0]
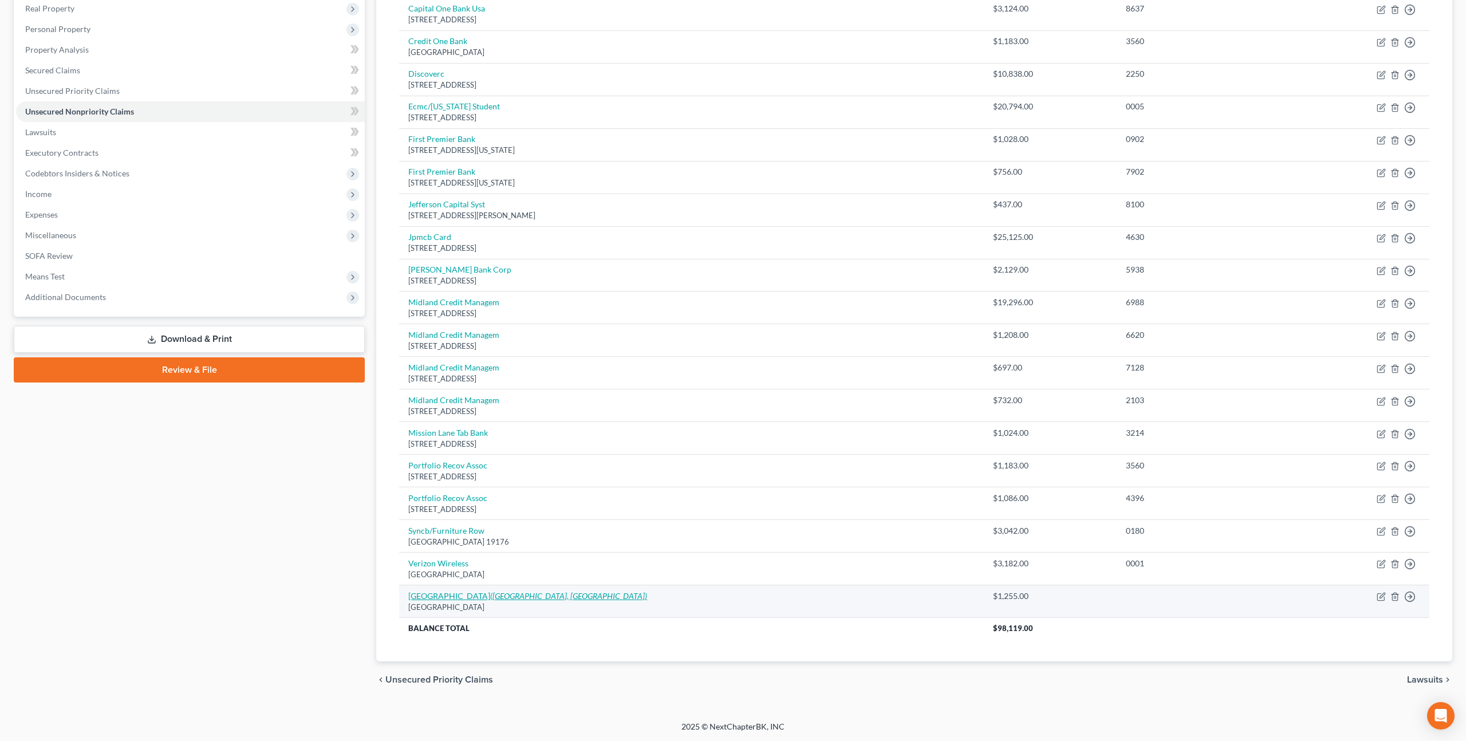
click at [446, 597] on link "[GEOGRAPHIC_DATA] ([GEOGRAPHIC_DATA], [GEOGRAPHIC_DATA])" at bounding box center [527, 596] width 239 height 10
select select "44"
select select "9"
select select "0"
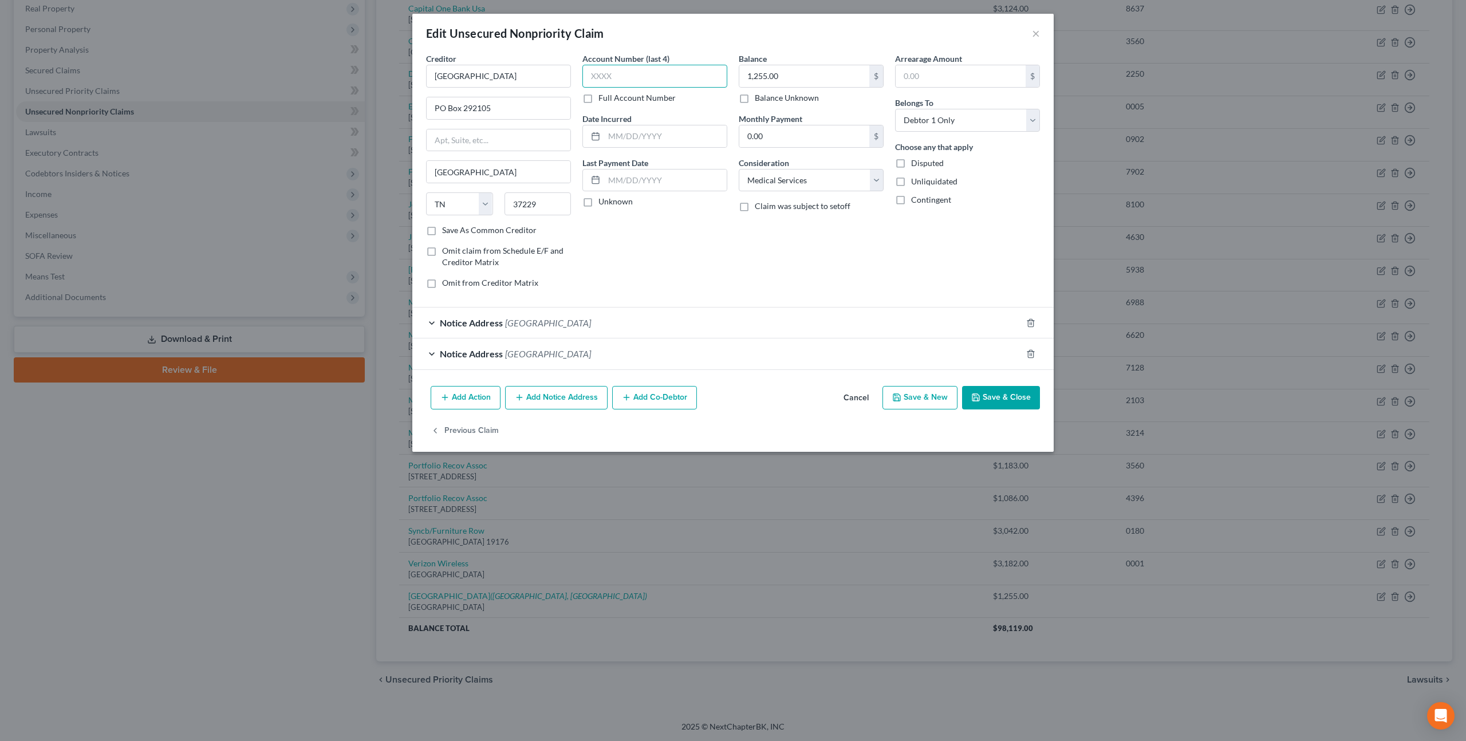
click at [614, 78] on input "text" at bounding box center [655, 76] width 145 height 23
type input "7849"
click at [983, 398] on button "Save & Close" at bounding box center [1001, 398] width 78 height 24
